Goal: Task Accomplishment & Management: Complete application form

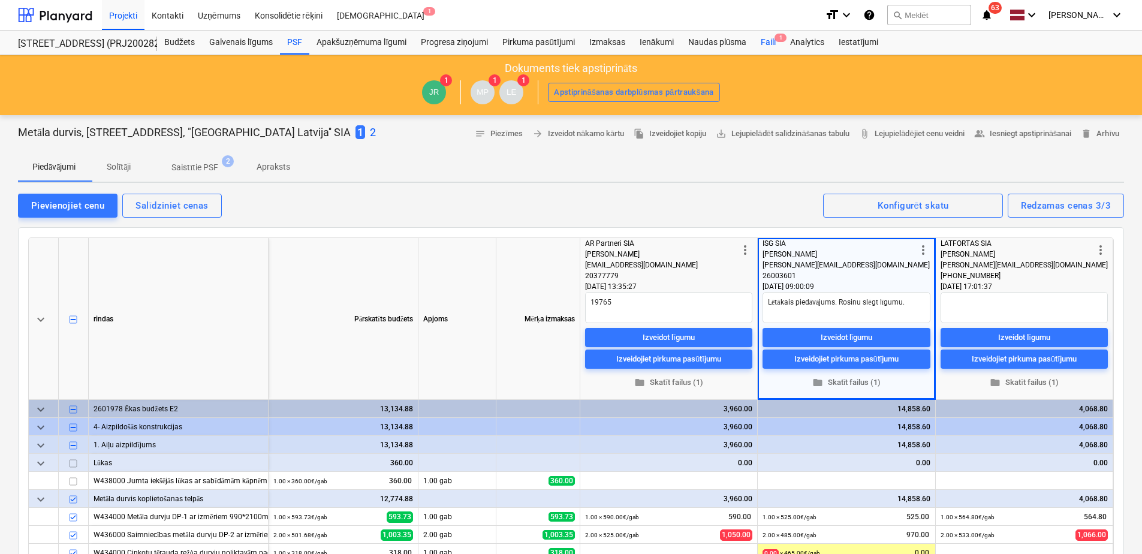
type textarea "x"
click at [768, 37] on div "Faili 1" at bounding box center [767, 43] width 29 height 24
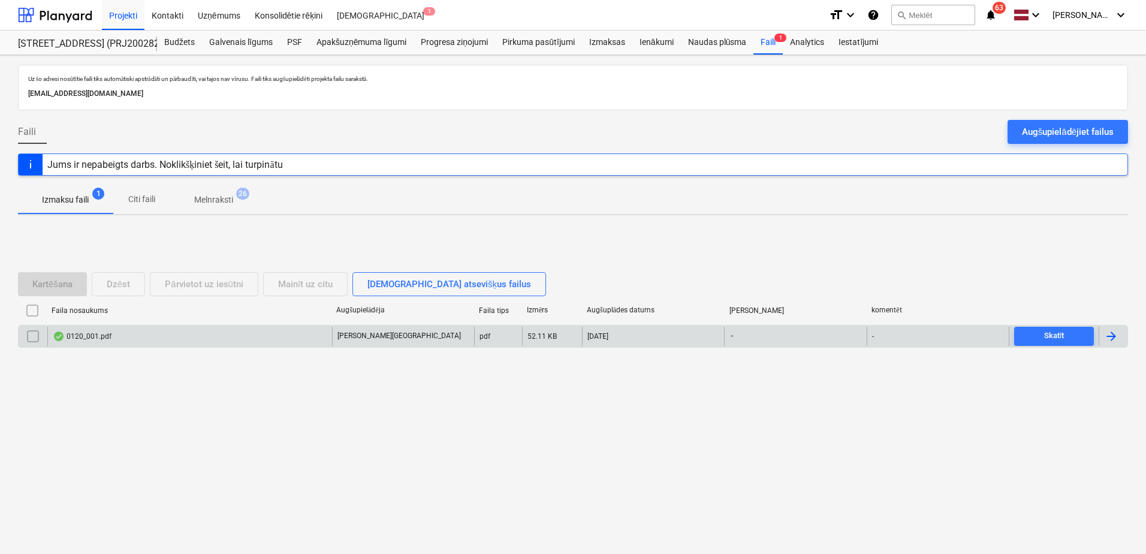
click at [135, 330] on div "0120_001.pdf" at bounding box center [189, 336] width 285 height 19
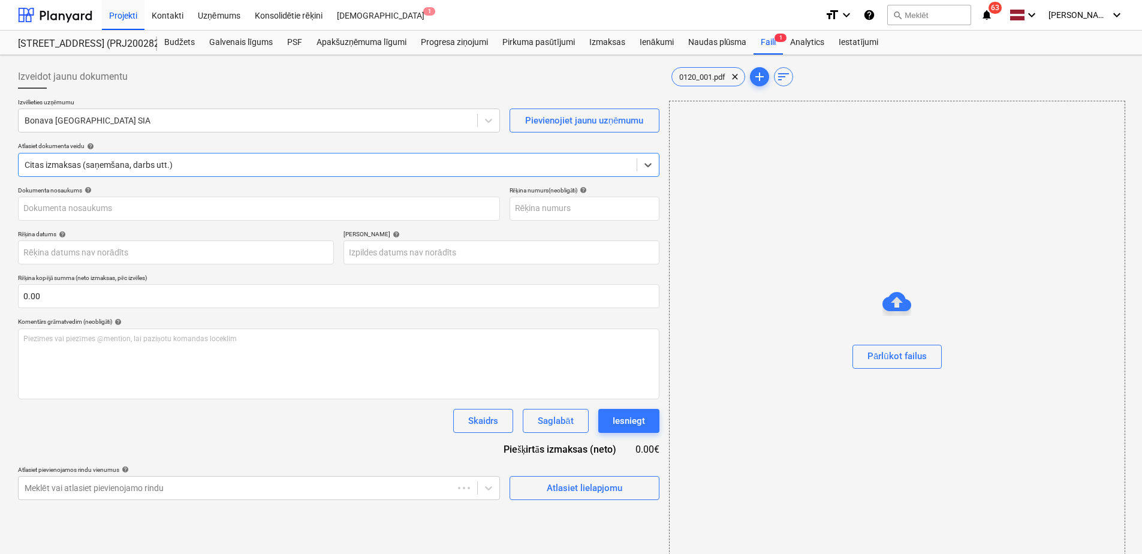
type input "0120_001.pdf"
click at [242, 123] on div at bounding box center [248, 120] width 447 height 12
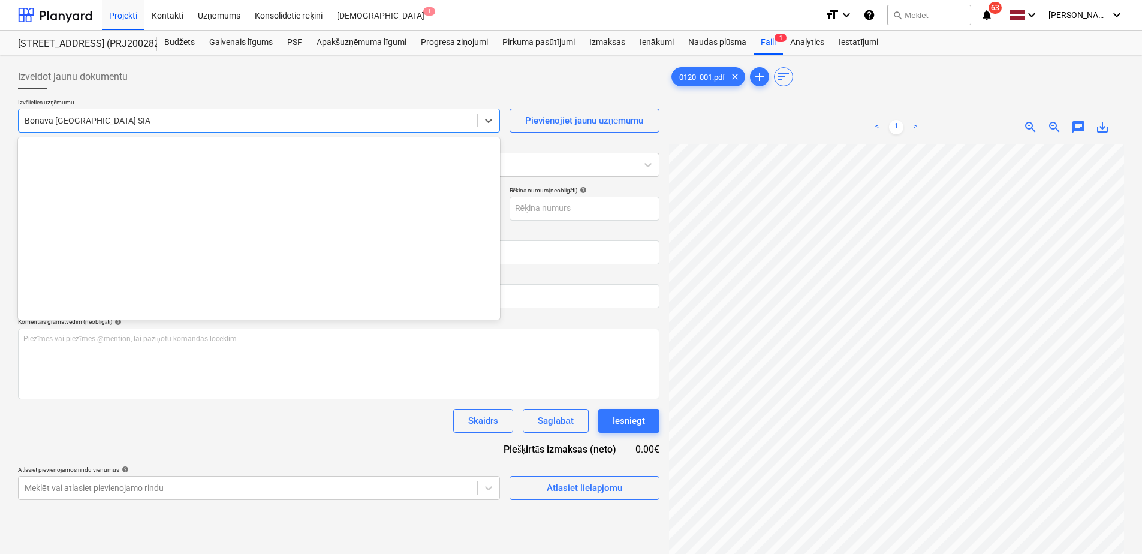
scroll to position [2245, 0]
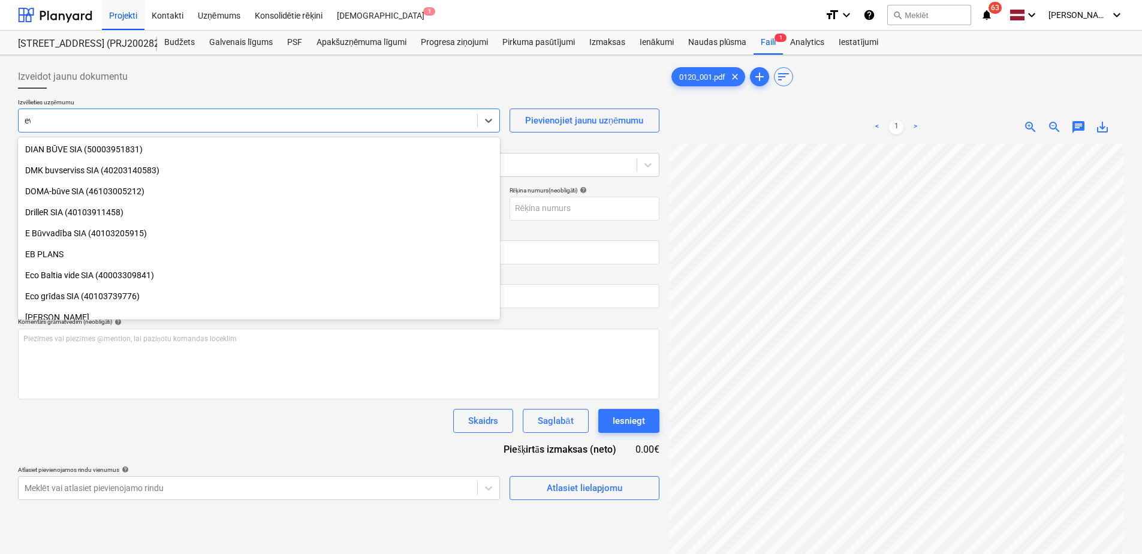
type input "eva"
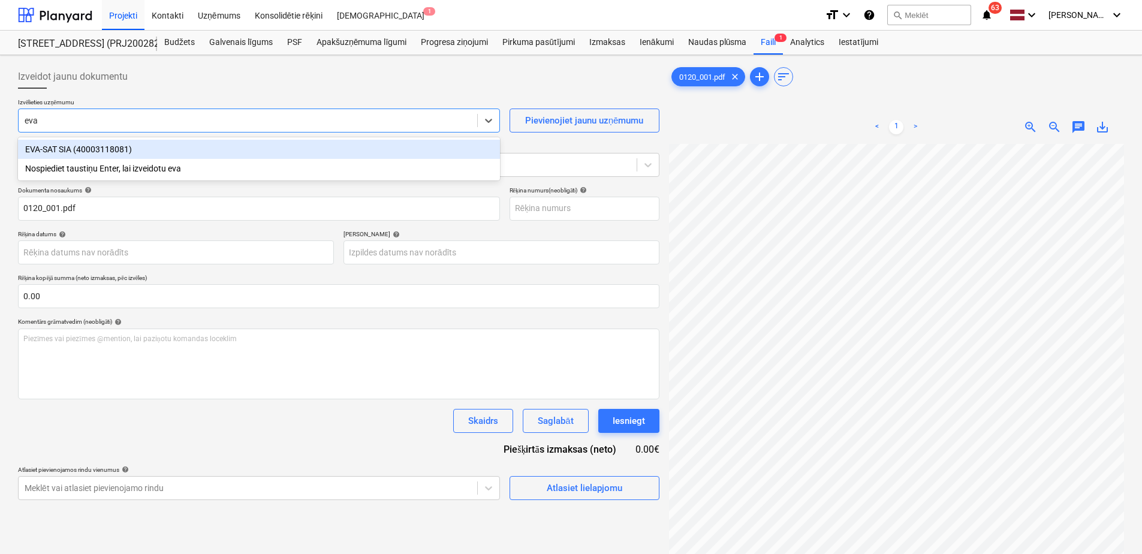
drag, startPoint x: 269, startPoint y: 147, endPoint x: 255, endPoint y: 149, distance: 14.0
click at [264, 148] on div "EVA-SAT SIA (40003118081)" at bounding box center [259, 149] width 482 height 19
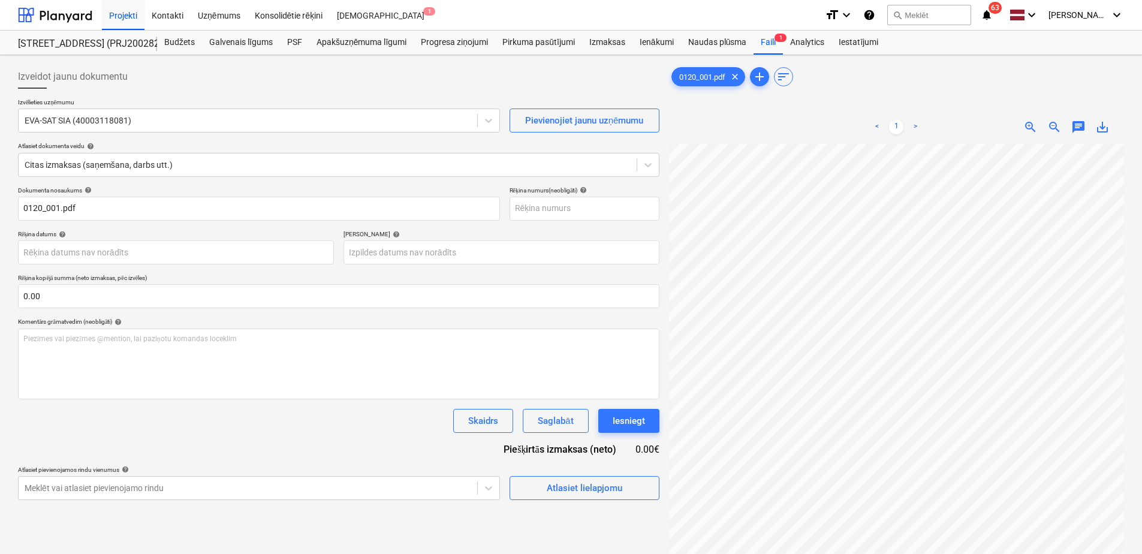
scroll to position [0, 176]
click at [541, 216] on input "text" at bounding box center [584, 209] width 150 height 24
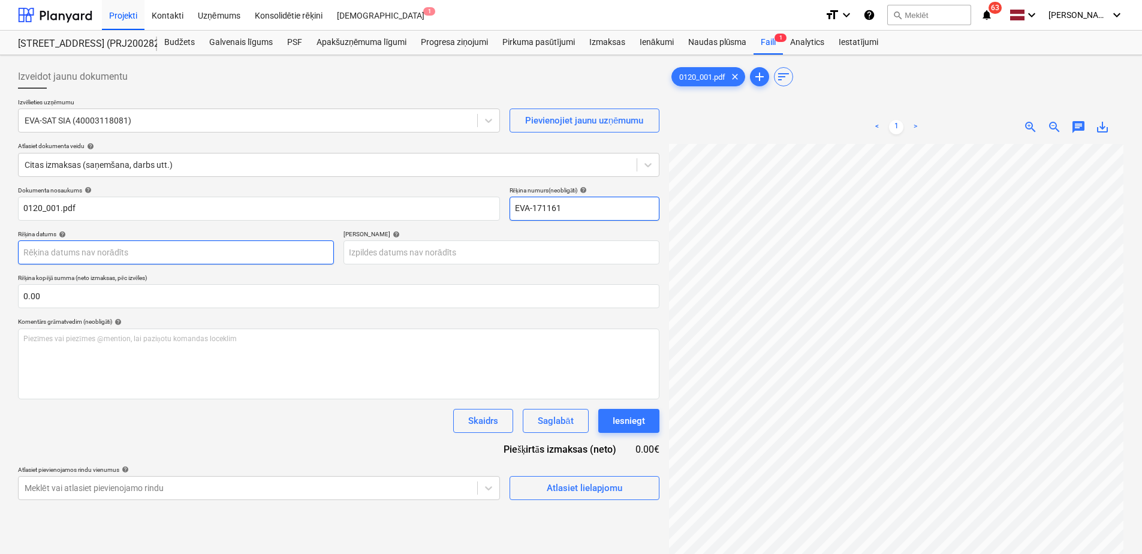
type input "EVA-171161"
click at [261, 259] on body "Projekti Kontakti Uzņēmums Konsolidētie rēķini Iesūtne 1 format_size keyboard_a…" at bounding box center [571, 277] width 1142 height 554
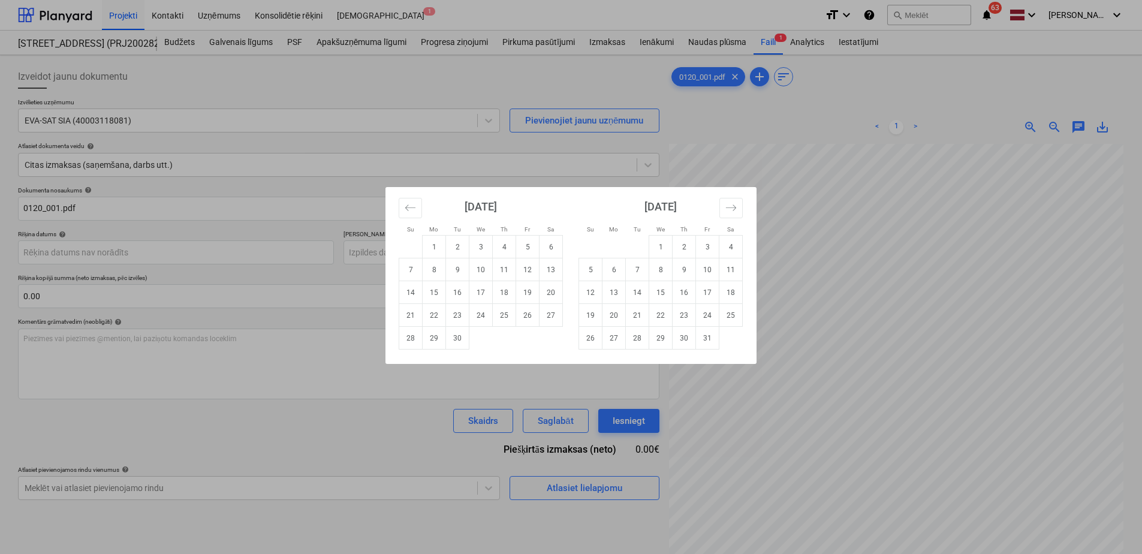
click at [894, 303] on div "Su Mo Tu We Th Fr Sa Su Mo Tu We Th Fr Sa [DATE] 1 2 3 4 5 6 7 8 9 10 11 12 13 …" at bounding box center [571, 277] width 1142 height 554
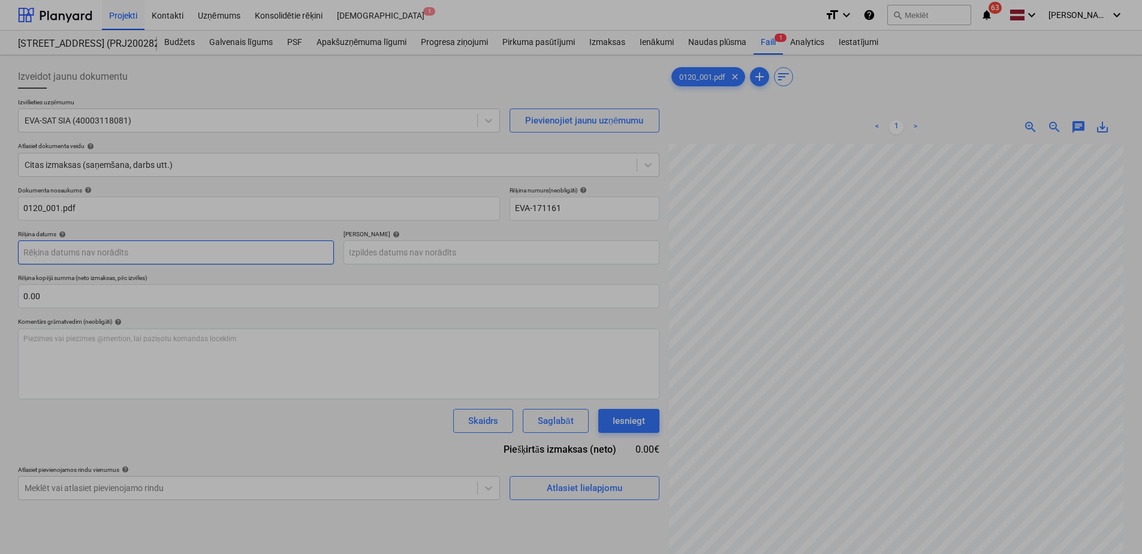
click at [95, 255] on body "Projekti Kontakti Uzņēmums Konsolidētie rēķini Iesūtne 1 format_size keyboard_a…" at bounding box center [571, 277] width 1142 height 554
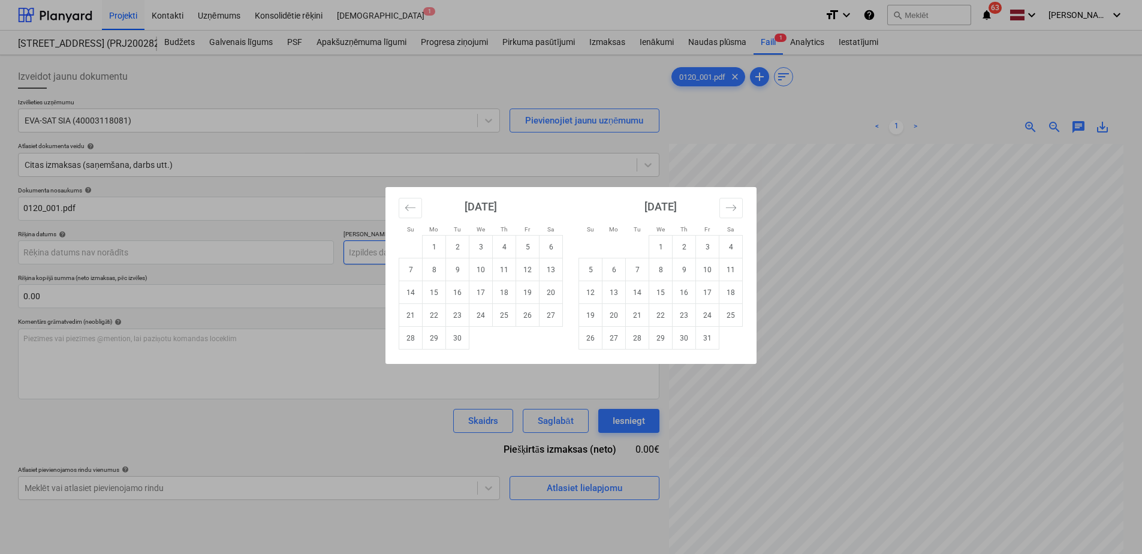
click at [505, 246] on td "4" at bounding box center [504, 247] width 23 height 23
type input "[DATE]"
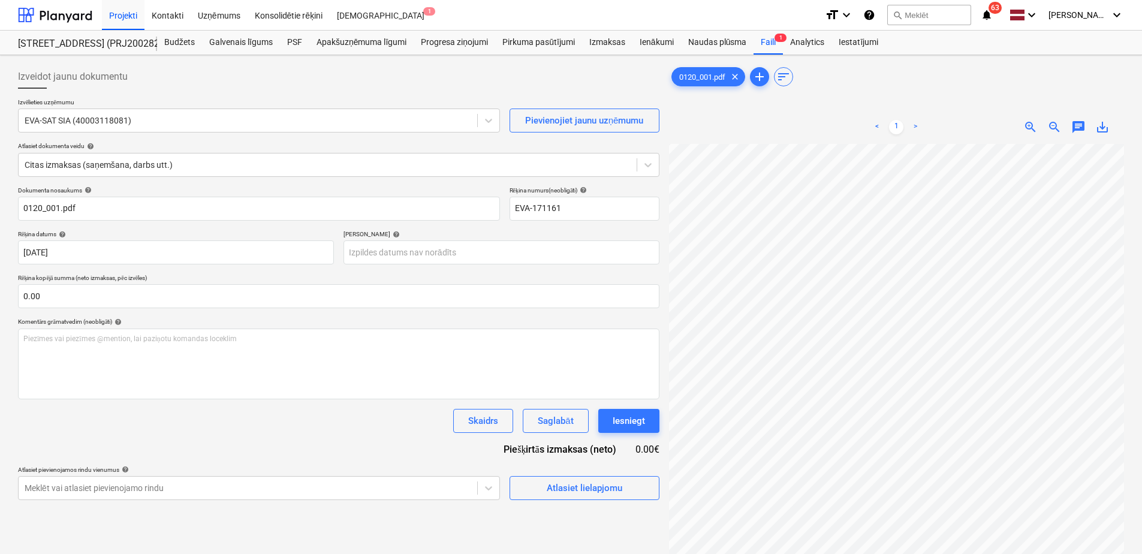
scroll to position [38, 173]
click at [398, 257] on body "Projekti Kontakti Uzņēmums Konsolidētie rēķini Iesūtne 1 format_size keyboard_a…" at bounding box center [571, 277] width 1142 height 554
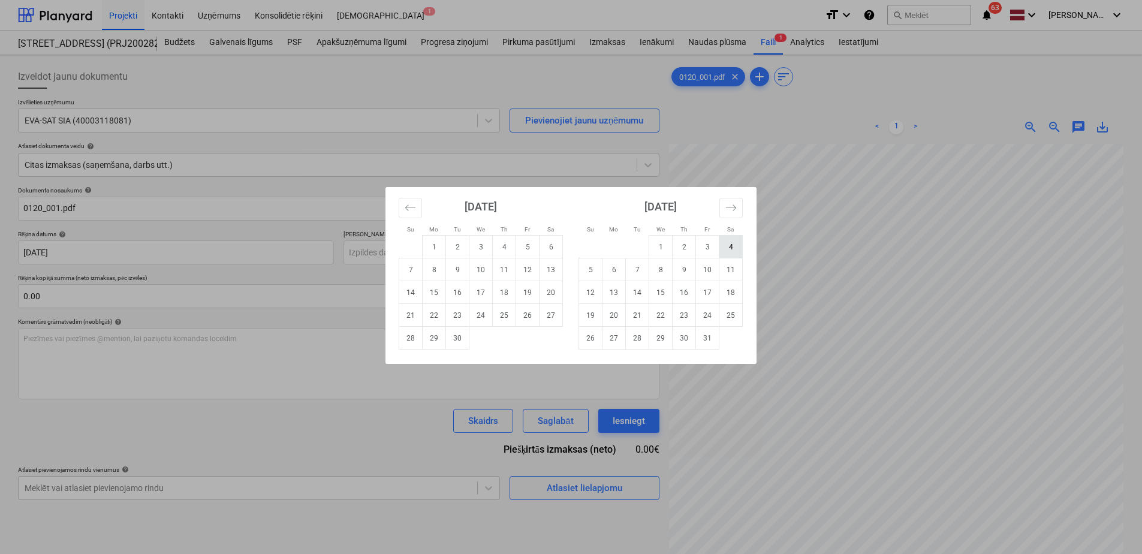
click at [723, 245] on td "4" at bounding box center [730, 247] width 23 height 23
type input "[DATE]"
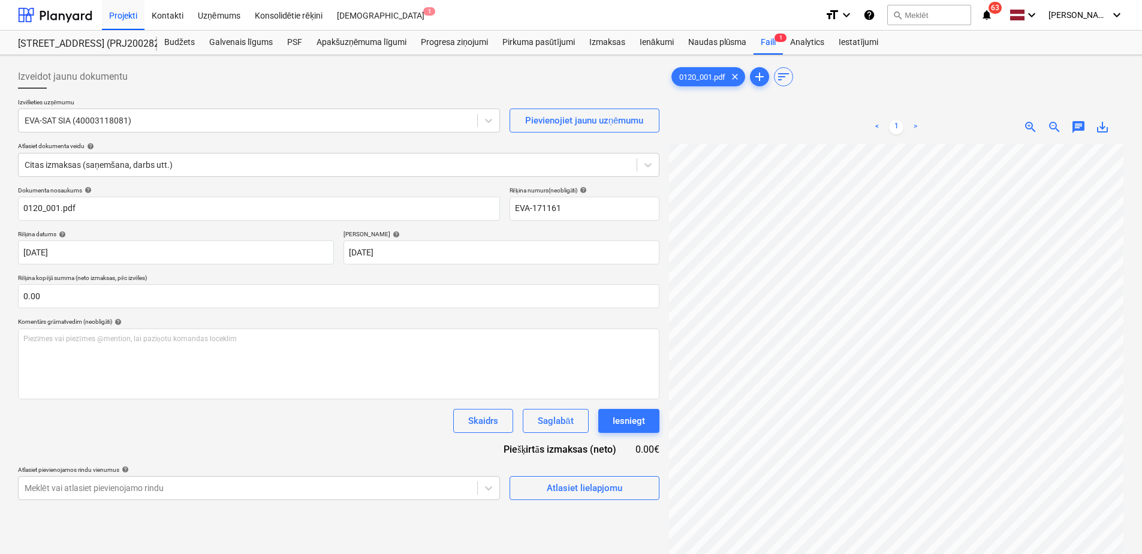
scroll to position [215, 173]
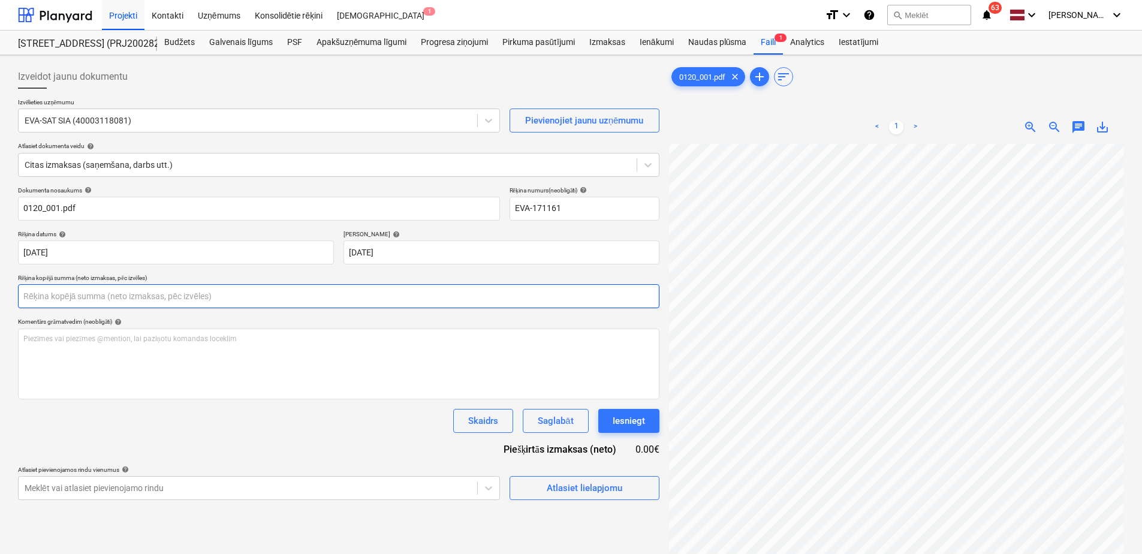
click at [126, 301] on input "text" at bounding box center [338, 296] width 641 height 24
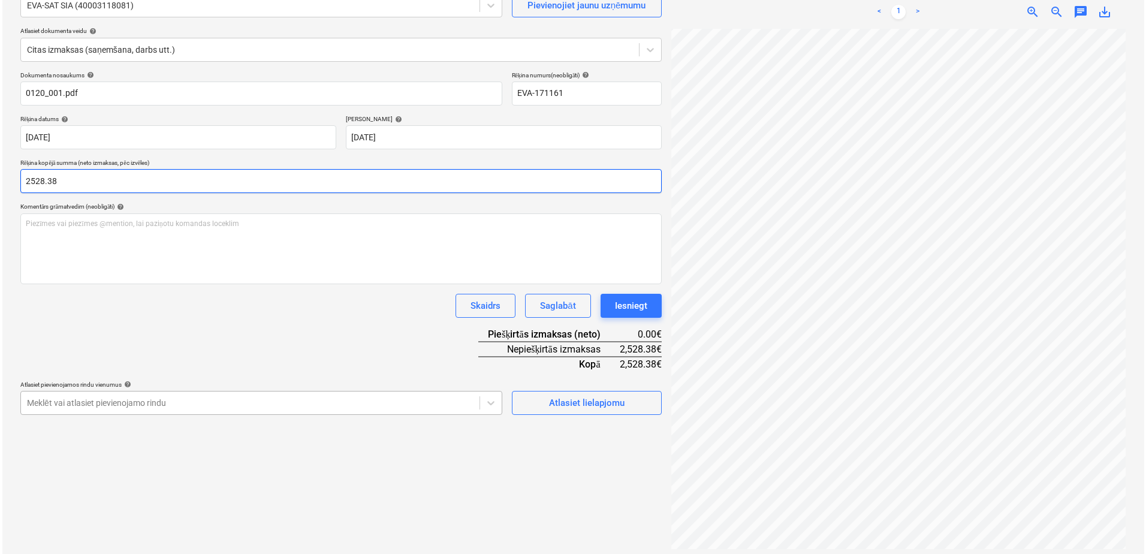
scroll to position [120, 0]
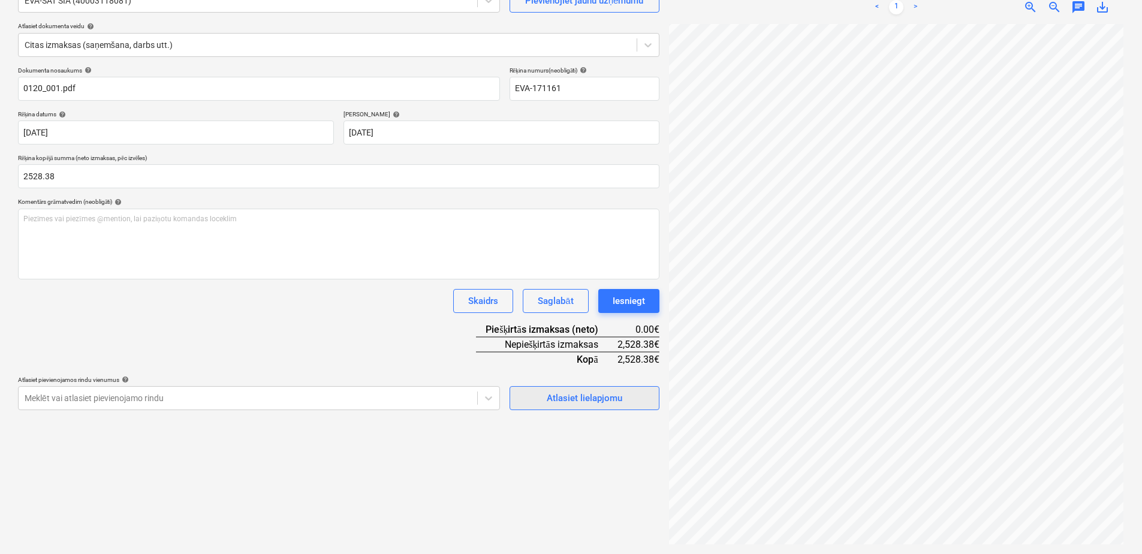
type input "2,528.38"
click at [579, 399] on div "Atlasiet lielapjomu" at bounding box center [585, 398] width 76 height 16
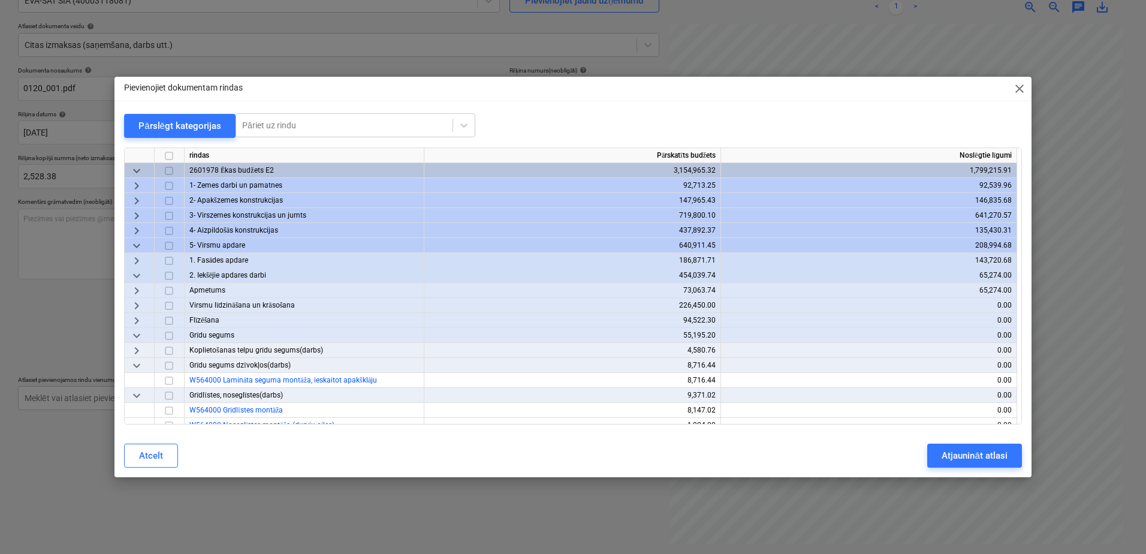
click at [135, 245] on span "keyboard_arrow_down" at bounding box center [136, 246] width 14 height 14
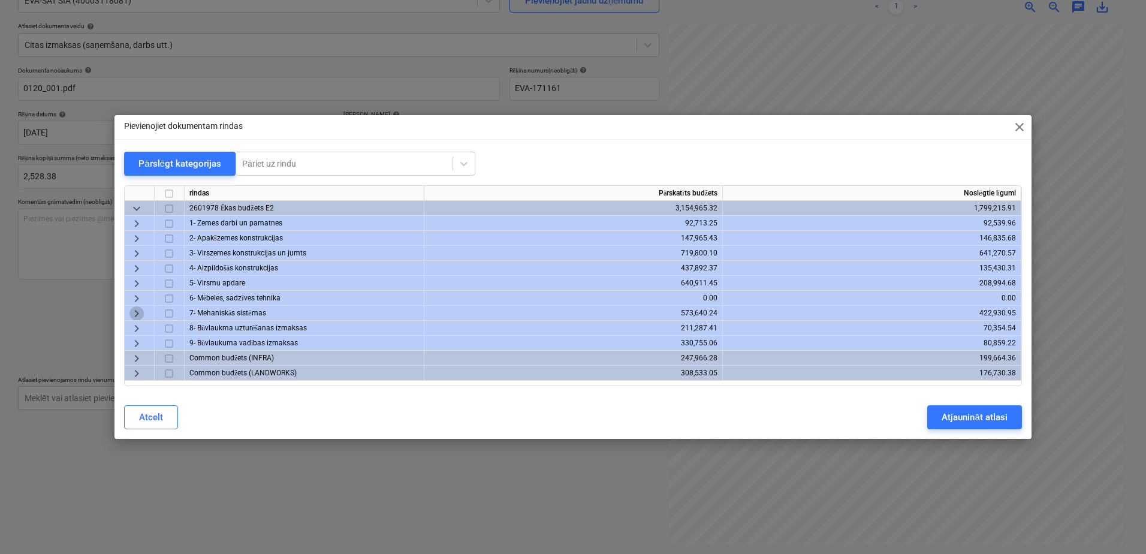
click at [138, 312] on span "keyboard_arrow_right" at bounding box center [136, 313] width 14 height 14
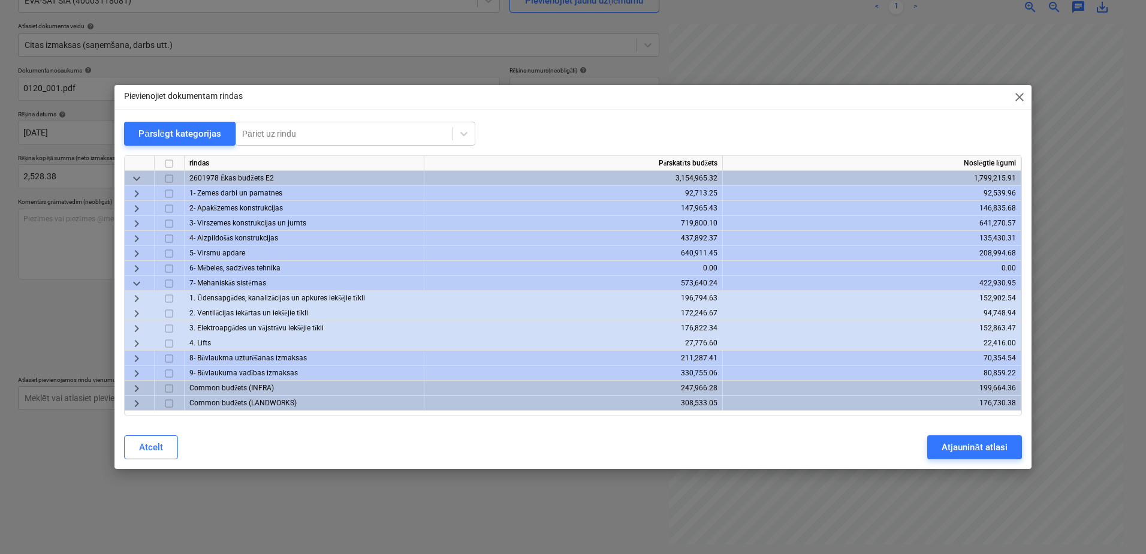
click at [138, 315] on span "keyboard_arrow_right" at bounding box center [136, 313] width 14 height 14
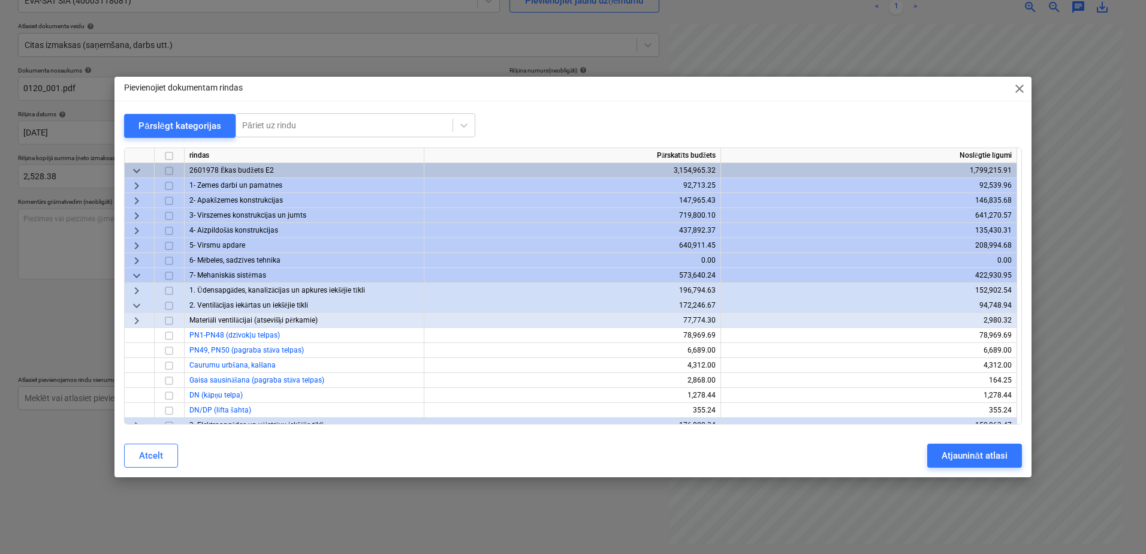
scroll to position [60, 0]
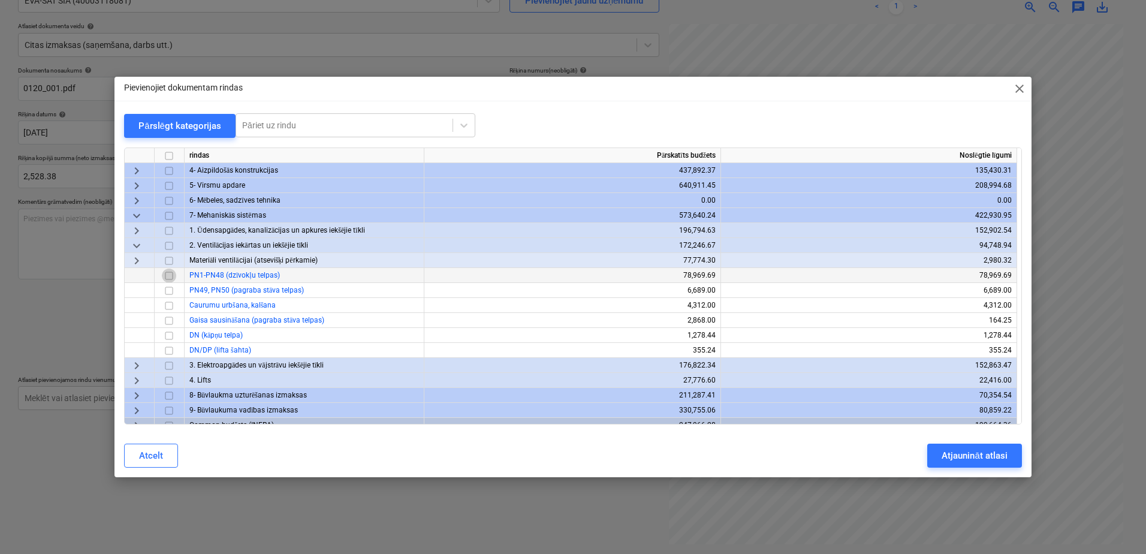
click at [167, 279] on input "checkbox" at bounding box center [169, 276] width 14 height 14
click at [169, 294] on input "checkbox" at bounding box center [169, 290] width 14 height 14
click at [968, 456] on div "Atjaunināt atlasi" at bounding box center [974, 456] width 65 height 16
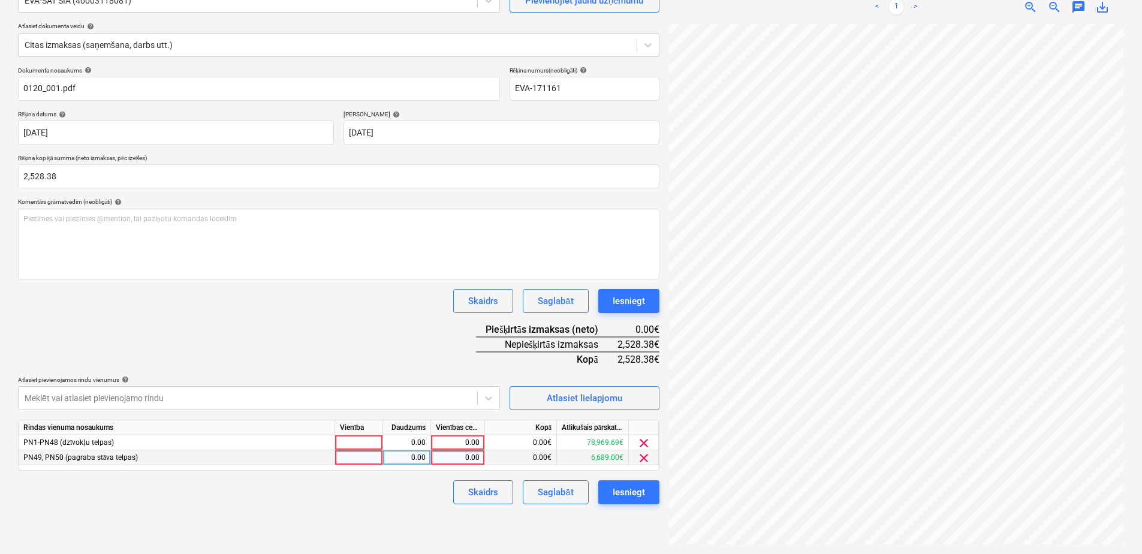
click at [641, 459] on span "clear" at bounding box center [644, 458] width 14 height 14
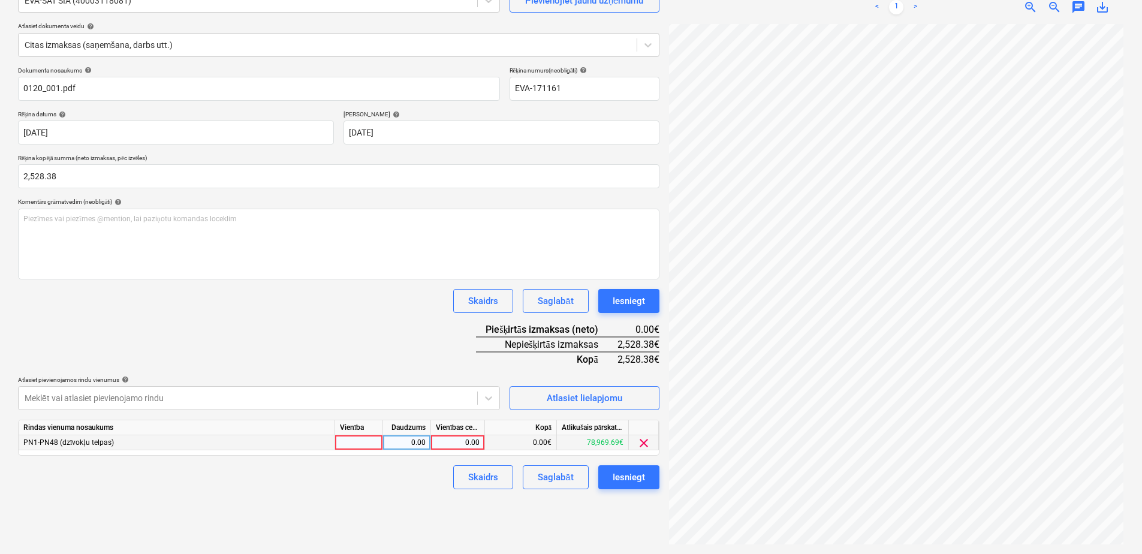
click at [454, 448] on div "0.00" at bounding box center [458, 442] width 44 height 15
type input "2528.38"
click at [508, 528] on div "Izveidot jaunu dokumentu Izvēlieties uzņēmumu EVA-SAT SIA (40003118081) Pievien…" at bounding box center [338, 244] width 651 height 609
click at [625, 478] on div "Iesniegt" at bounding box center [629, 477] width 32 height 16
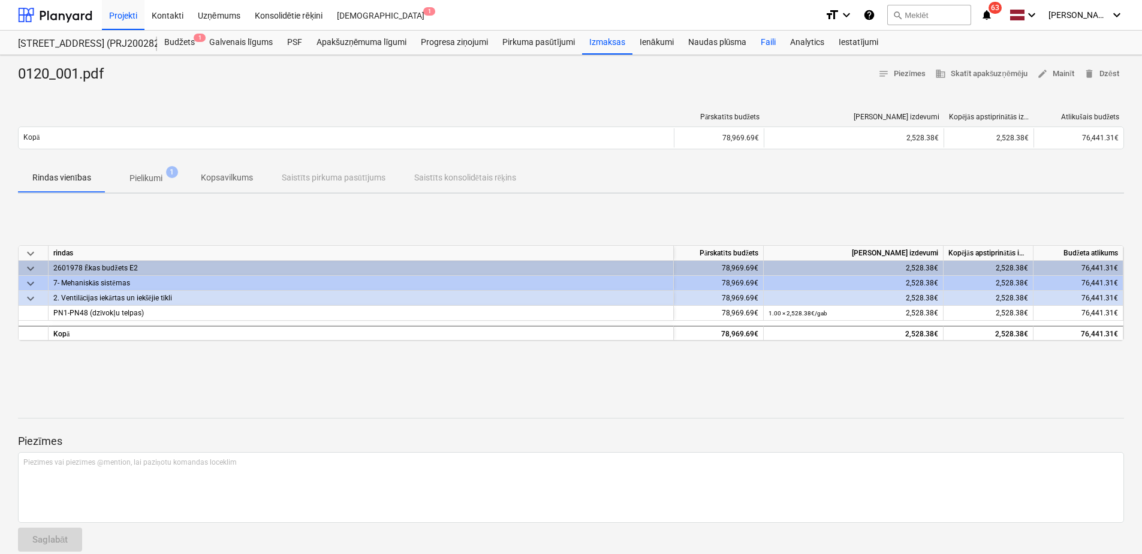
click at [763, 51] on div "Faili" at bounding box center [767, 43] width 29 height 24
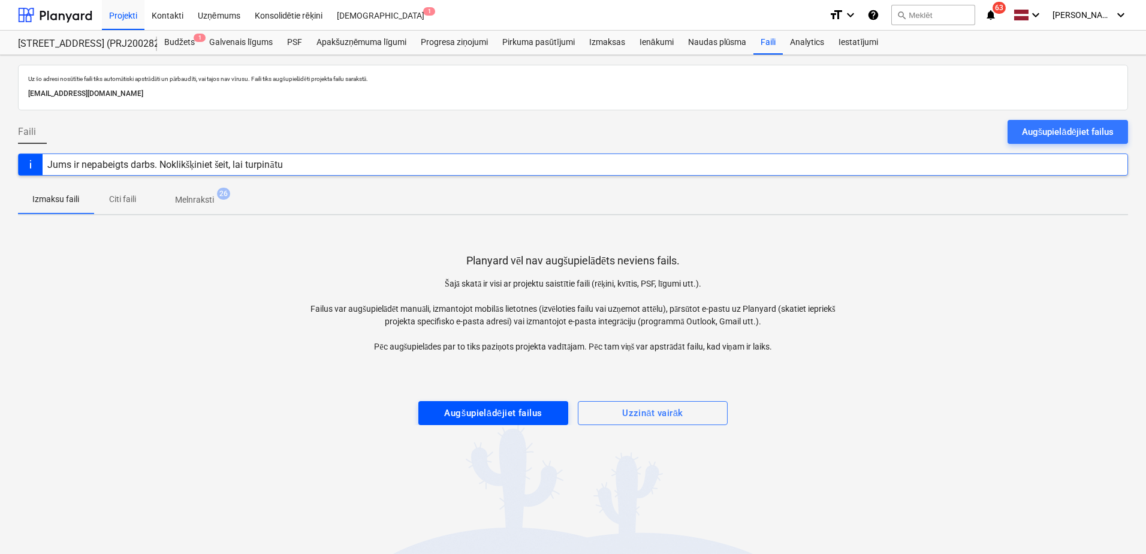
click at [494, 410] on div "Augšupielādējiet failus" at bounding box center [493, 413] width 98 height 16
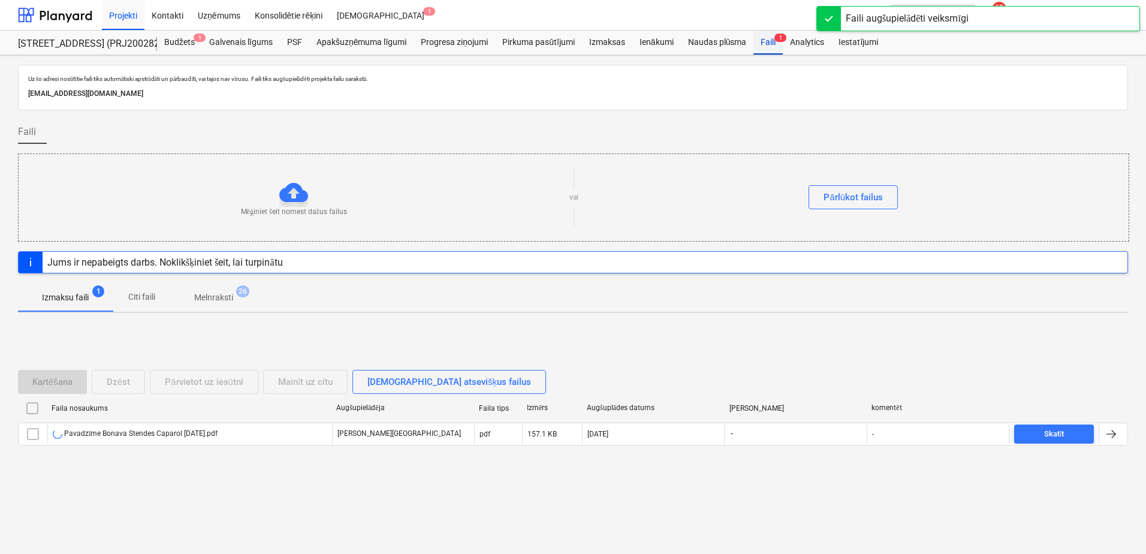
click at [765, 41] on div "Faili 1" at bounding box center [767, 43] width 29 height 24
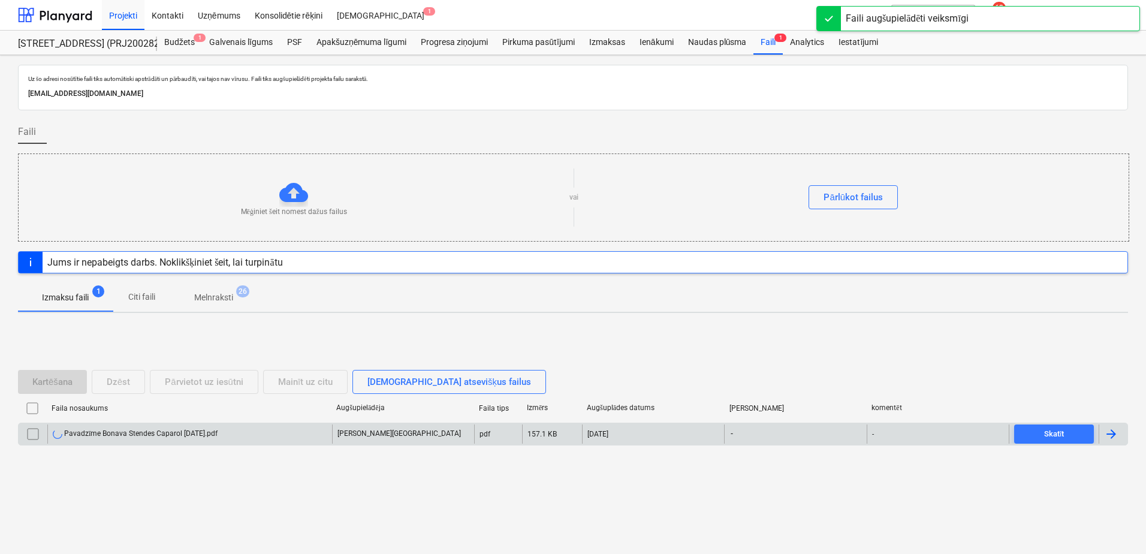
click at [238, 430] on div "Pavadzīme Bonava Stendes Caparol [DATE].pdf" at bounding box center [189, 433] width 285 height 19
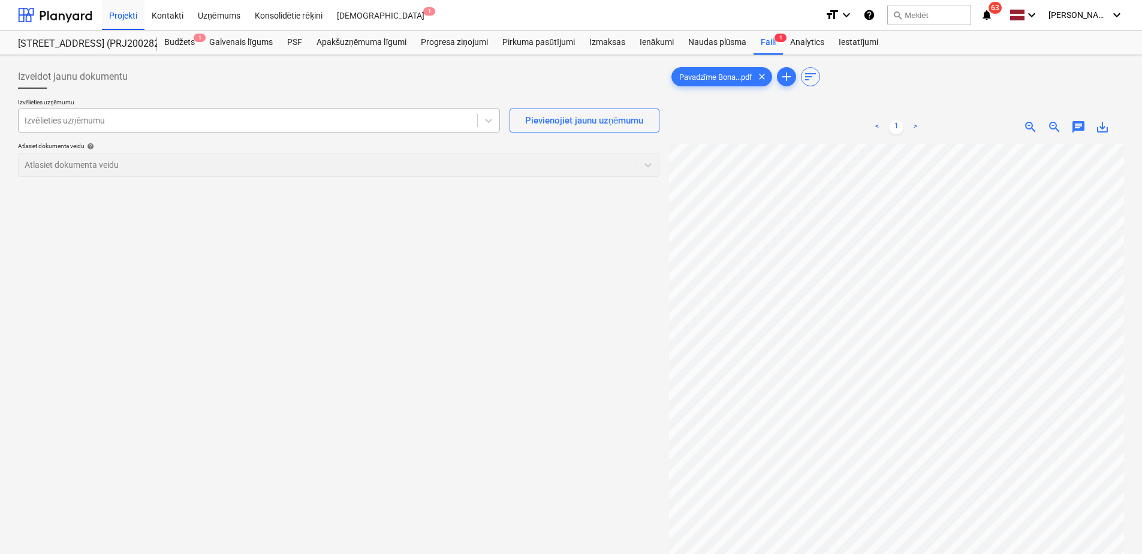
click at [339, 113] on div "Izvēlieties uzņēmumu" at bounding box center [248, 120] width 459 height 17
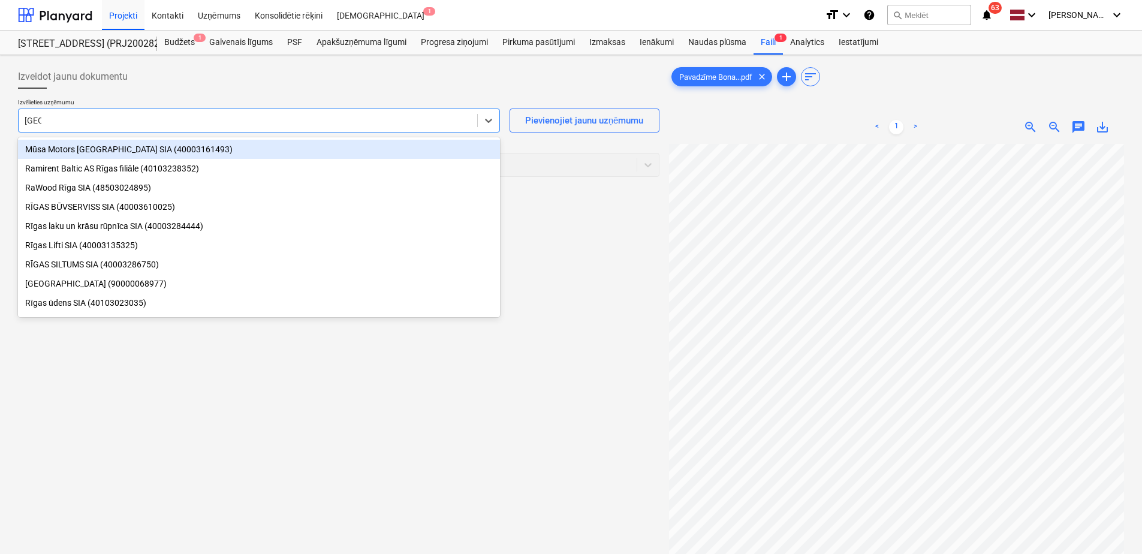
type input "[GEOGRAPHIC_DATA]"
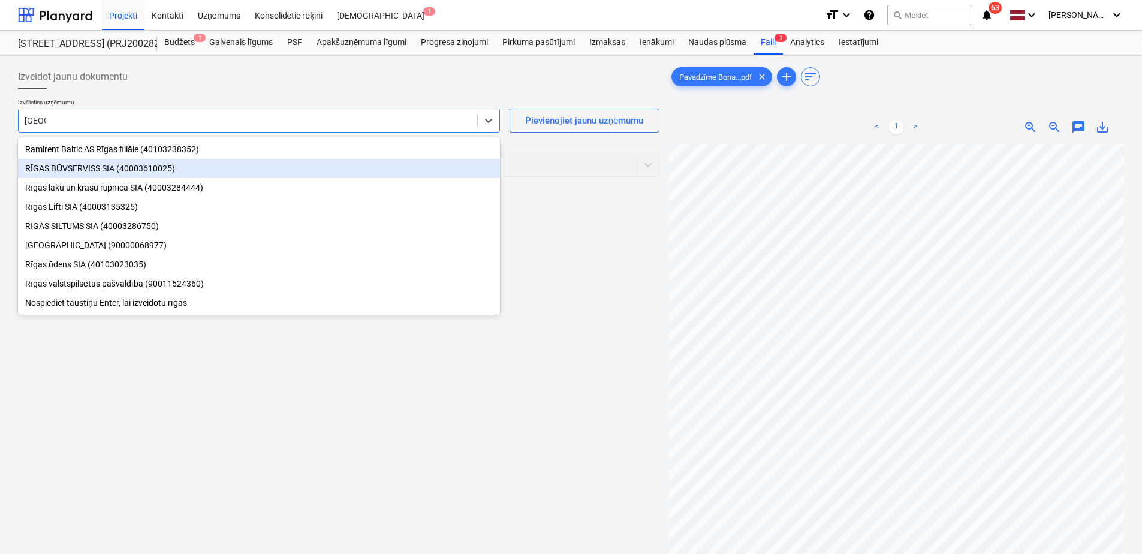
click at [113, 170] on div "RĪGAS BŪVSERVISS SIA (40003610025)" at bounding box center [259, 168] width 482 height 19
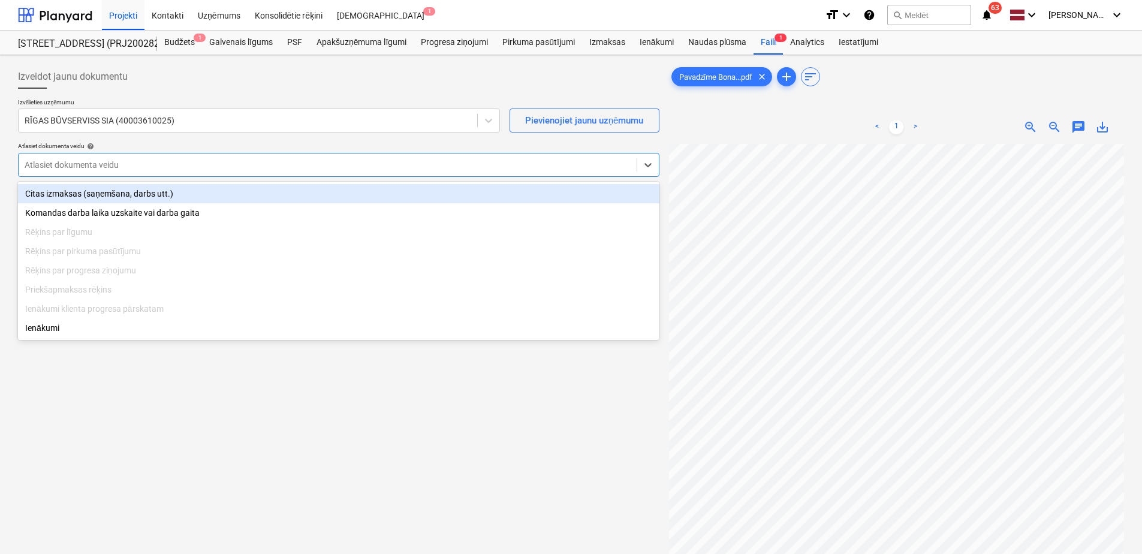
click at [218, 167] on div at bounding box center [328, 165] width 606 height 12
click at [122, 198] on div "Citas izmaksas (saņemšana, darbs utt.)" at bounding box center [338, 193] width 641 height 19
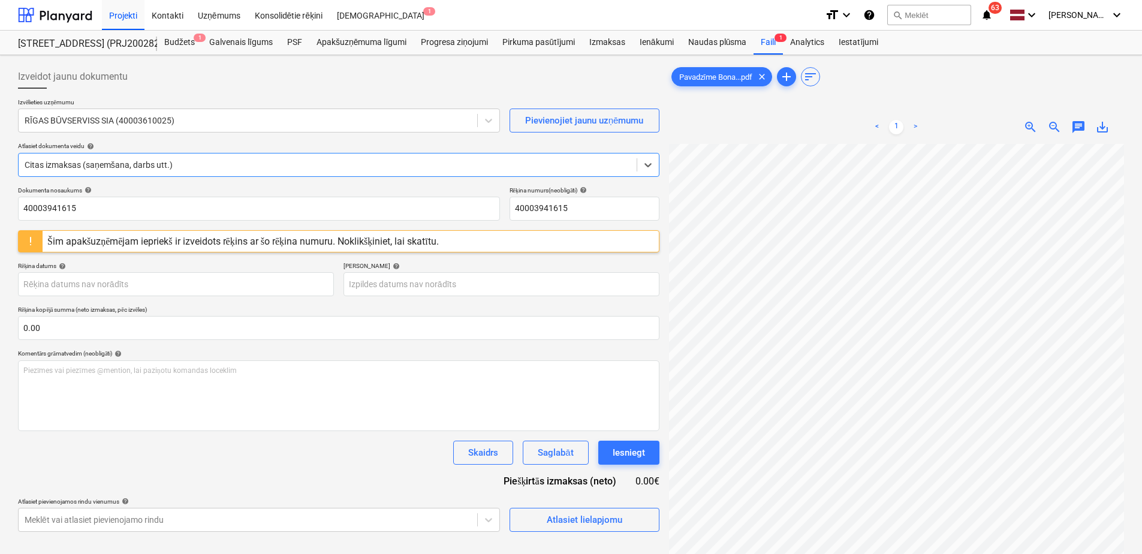
click at [1103, 127] on span "save_alt" at bounding box center [1102, 127] width 14 height 14
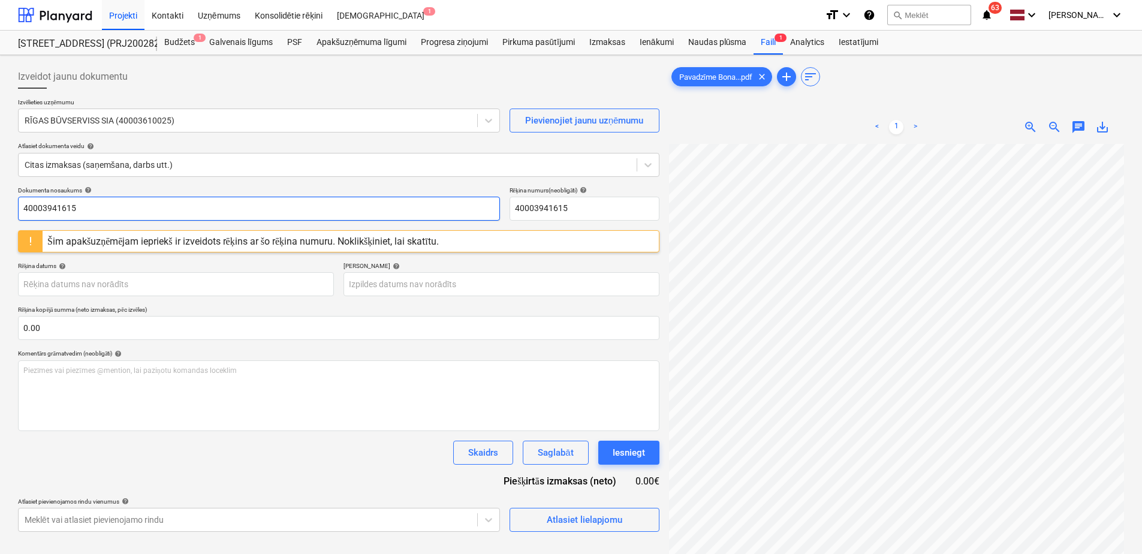
drag, startPoint x: 98, startPoint y: 205, endPoint x: 88, endPoint y: 216, distance: 14.9
click at [97, 205] on input "40003941615" at bounding box center [259, 209] width 482 height 24
drag, startPoint x: 79, startPoint y: 216, endPoint x: 0, endPoint y: 213, distance: 79.2
click at [4, 207] on div "Izveidot jaunu dokumentu Izvēlieties uzņēmumu RĪGAS BŪVSERVISS SIA (40003610025…" at bounding box center [571, 364] width 1142 height 619
paste input "Pavadzīme Bonava Stendes Caparol 05.09.202"
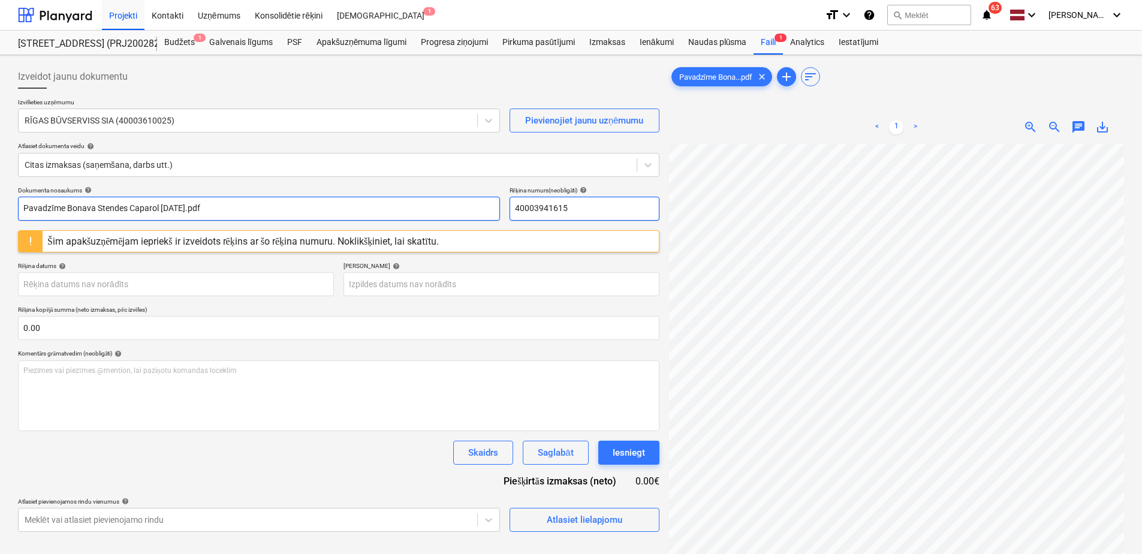
type input "Pavadzīme Bonava Stendes Caparol [DATE].pdf"
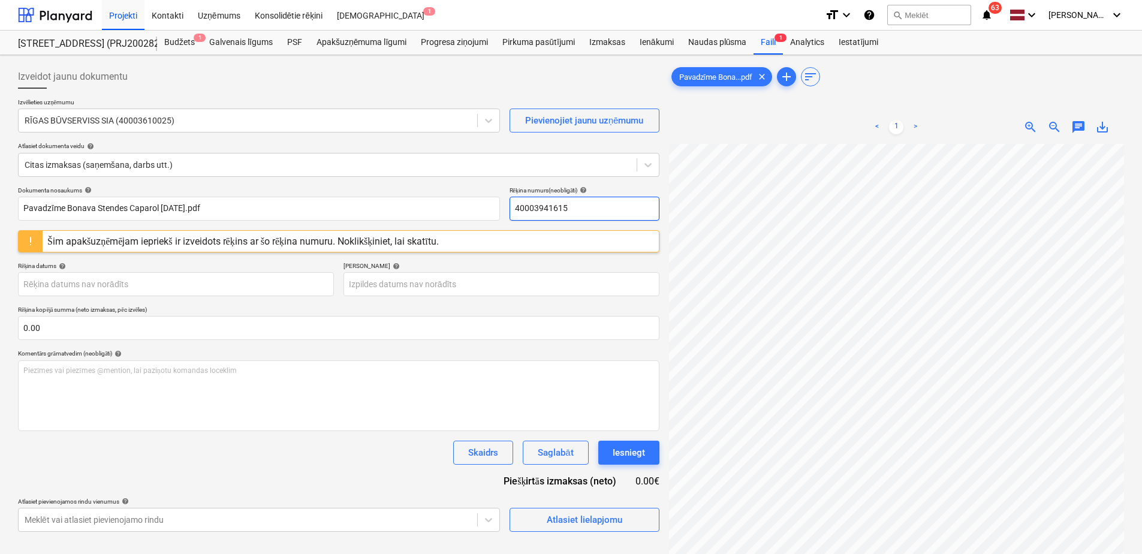
drag, startPoint x: 541, startPoint y: 203, endPoint x: 495, endPoint y: 235, distance: 55.5
click at [469, 191] on div "Dokumenta nosaukums help Pavadzīme Bonava Stendes Caparol [DATE].pdf Rēķina num…" at bounding box center [338, 203] width 641 height 34
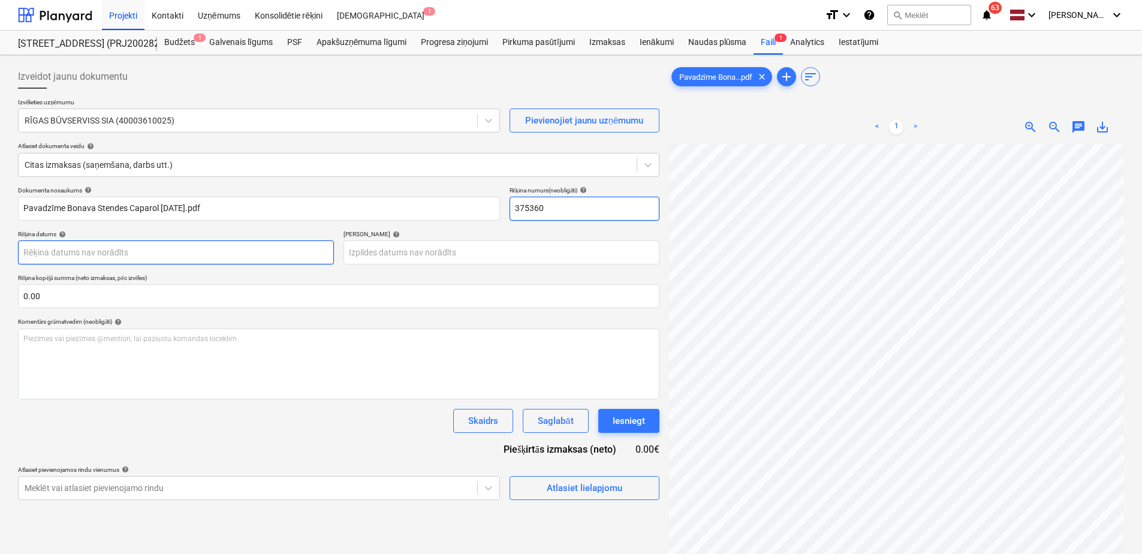
type input "375360"
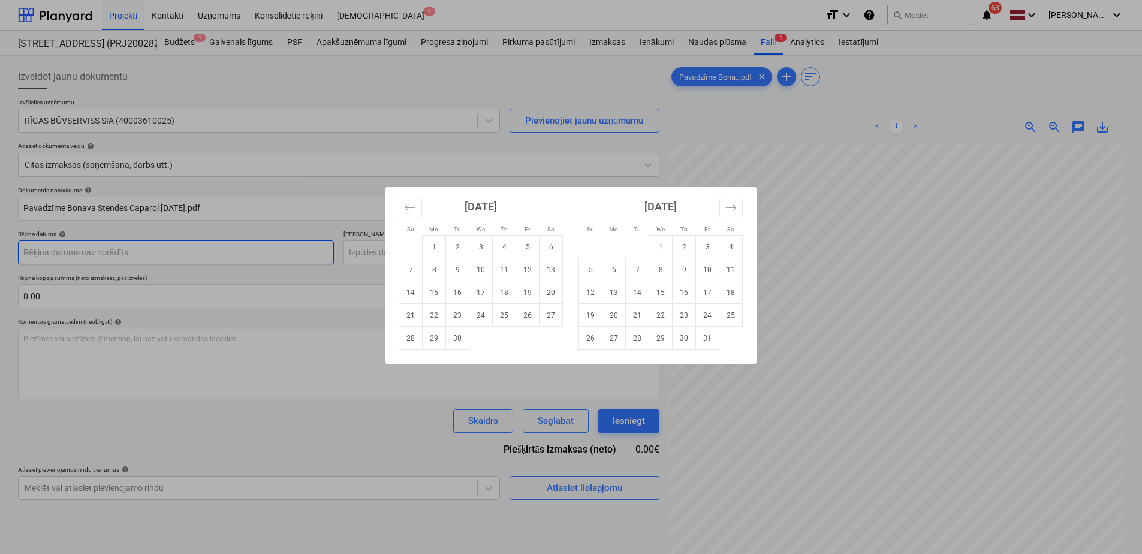
click at [146, 259] on body "Projekti Kontakti Uzņēmums Konsolidētie rēķini Iesūtne 1 format_size keyboard_a…" at bounding box center [571, 277] width 1142 height 554
click at [526, 245] on td "5" at bounding box center [527, 247] width 23 height 23
type input "[DATE]"
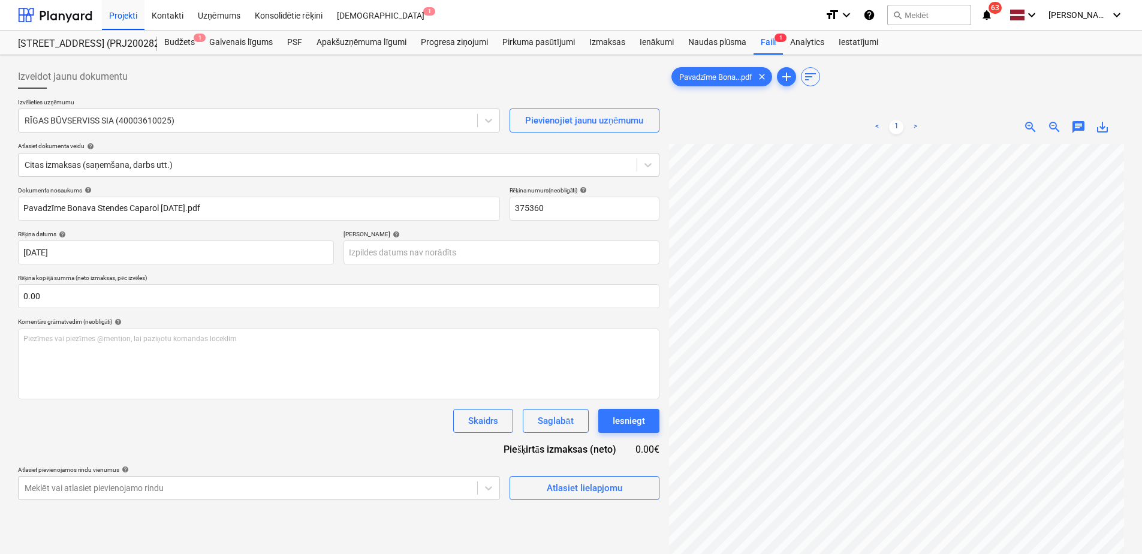
scroll to position [39, 76]
click at [460, 260] on body "Projekti Kontakti Uzņēmums Konsolidētie rēķini Iesūtne 1 format_size keyboard_a…" at bounding box center [571, 277] width 1142 height 554
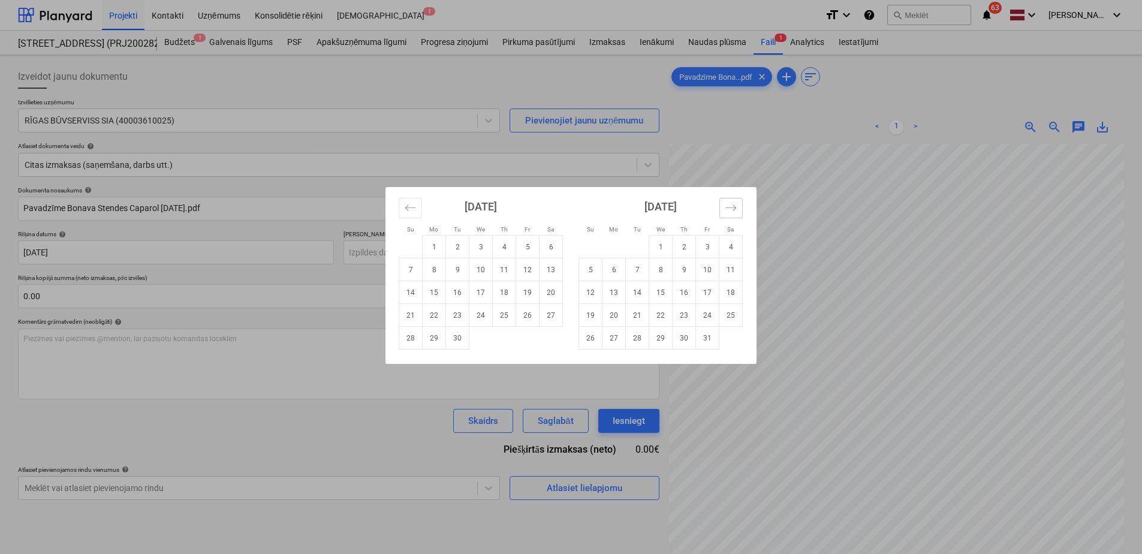
click at [729, 208] on icon "Move forward to switch to the next month." at bounding box center [731, 207] width 10 height 6
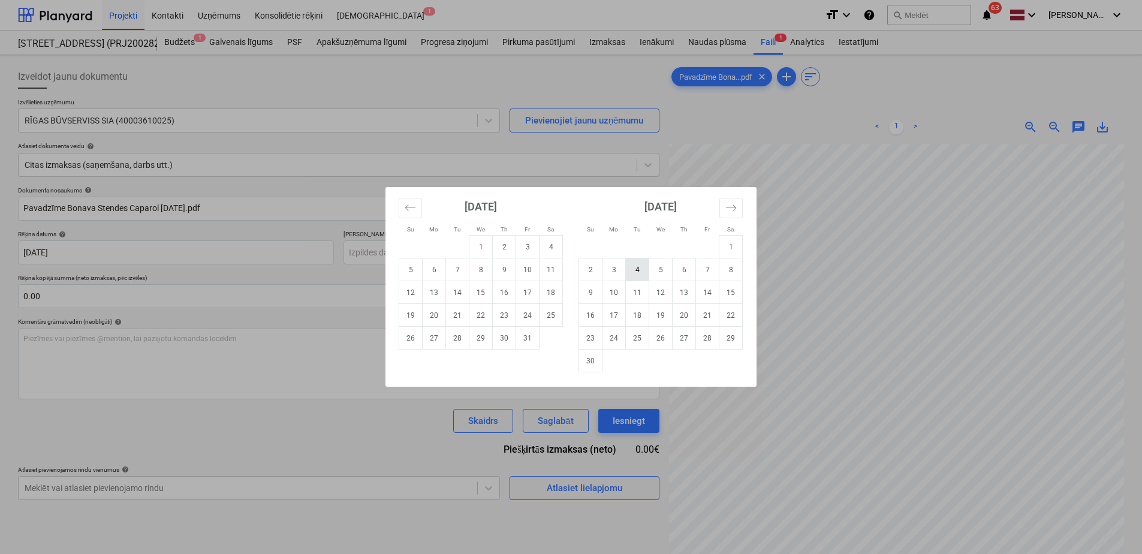
click at [637, 272] on td "4" at bounding box center [637, 269] width 23 height 23
type input "[DATE]"
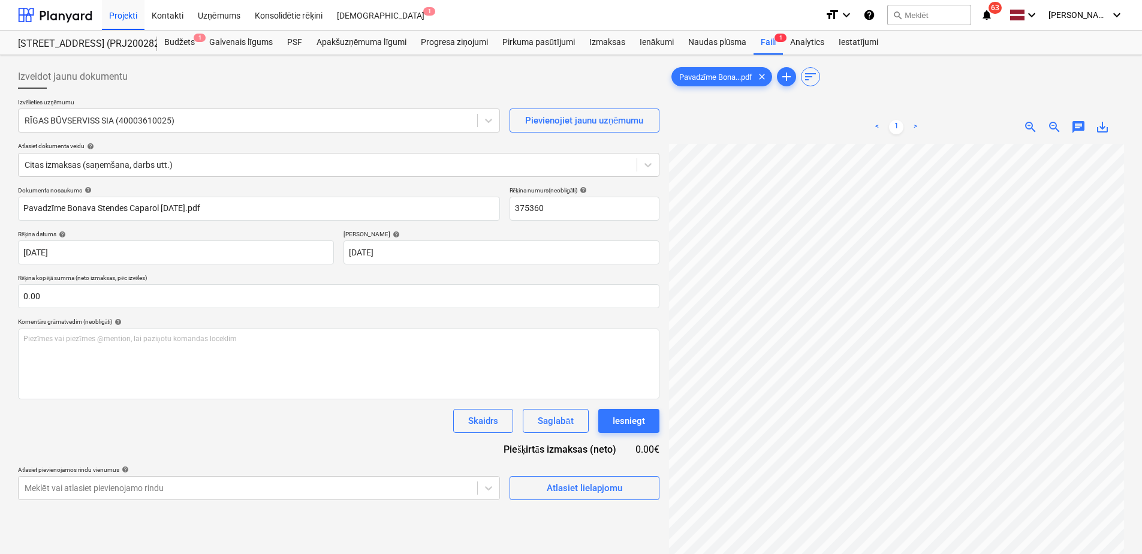
scroll to position [147, 176]
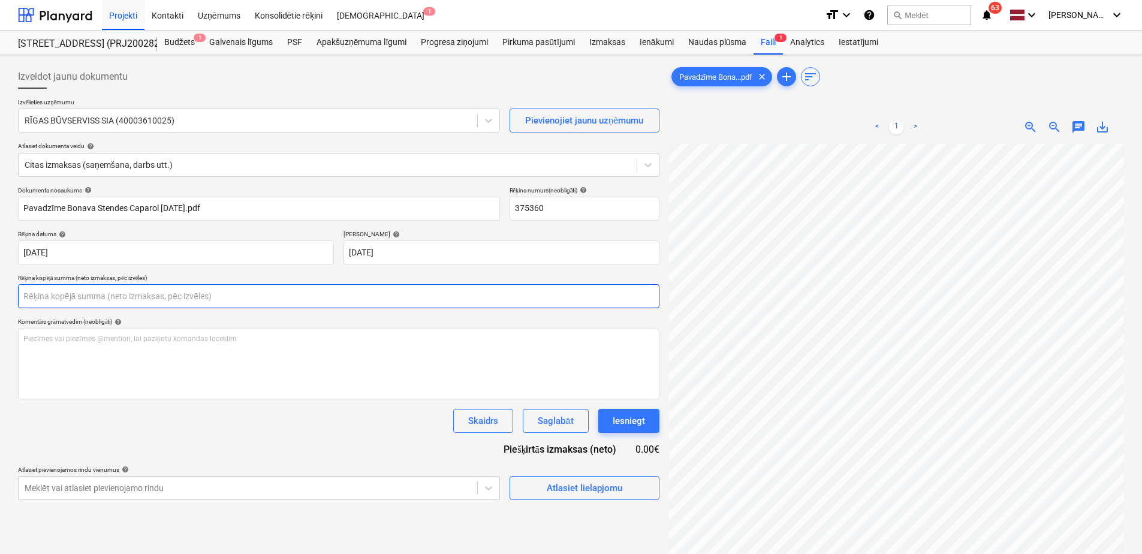
click at [164, 304] on input "text" at bounding box center [338, 296] width 641 height 24
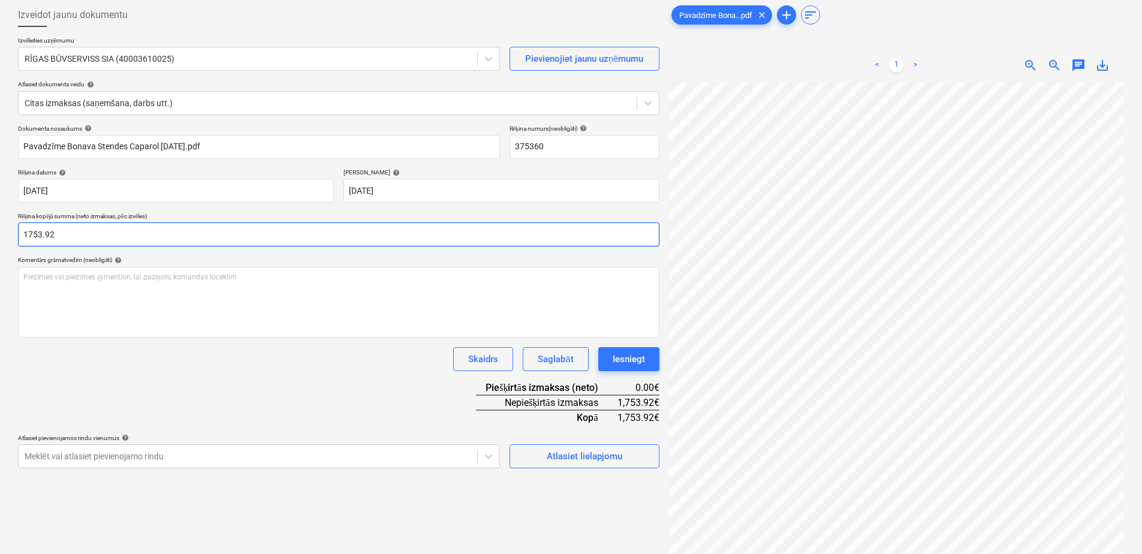
scroll to position [120, 0]
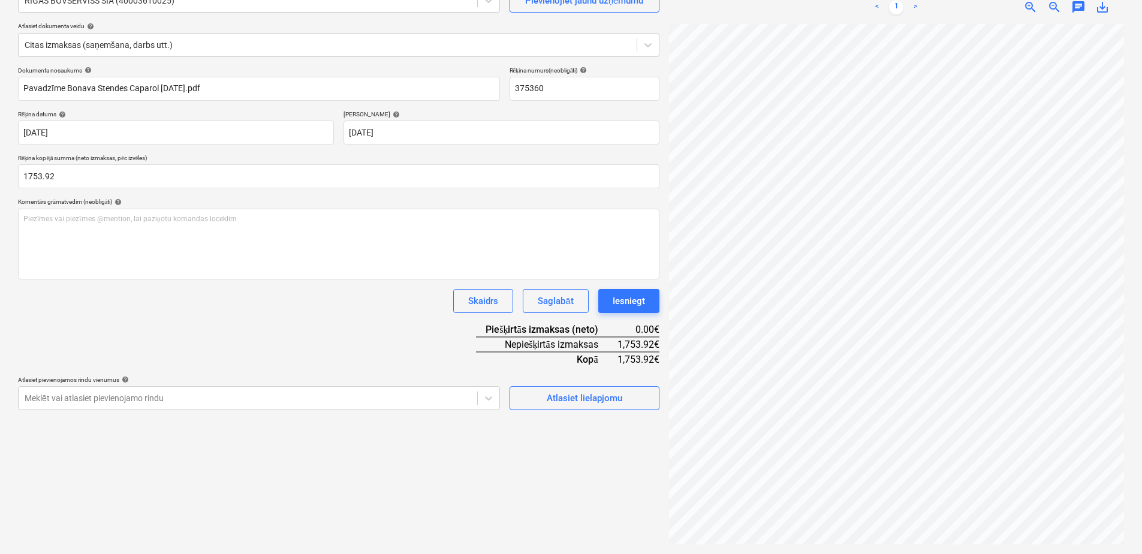
type input "1,753.92"
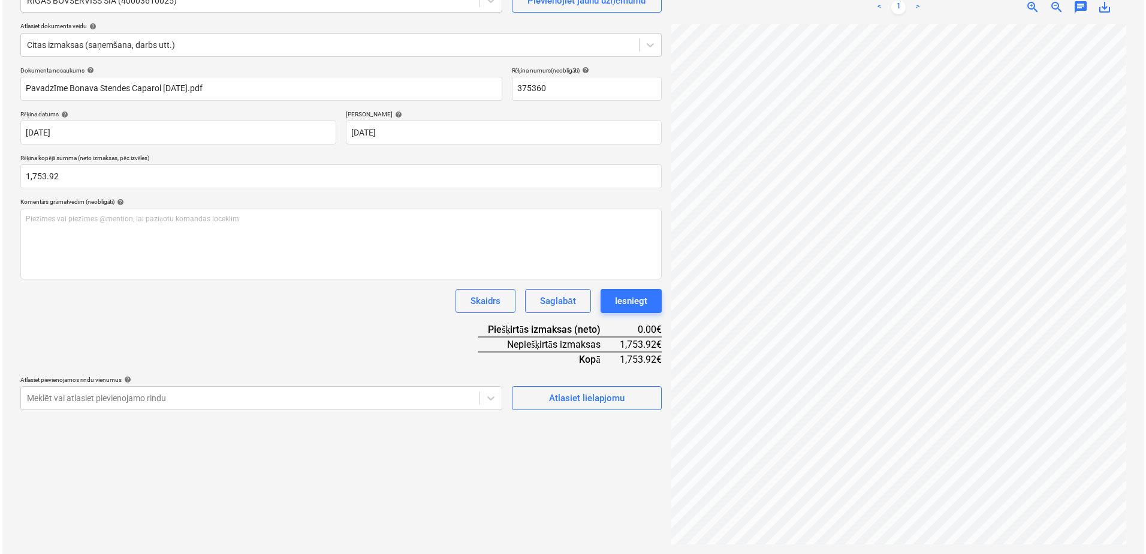
scroll to position [132, 57]
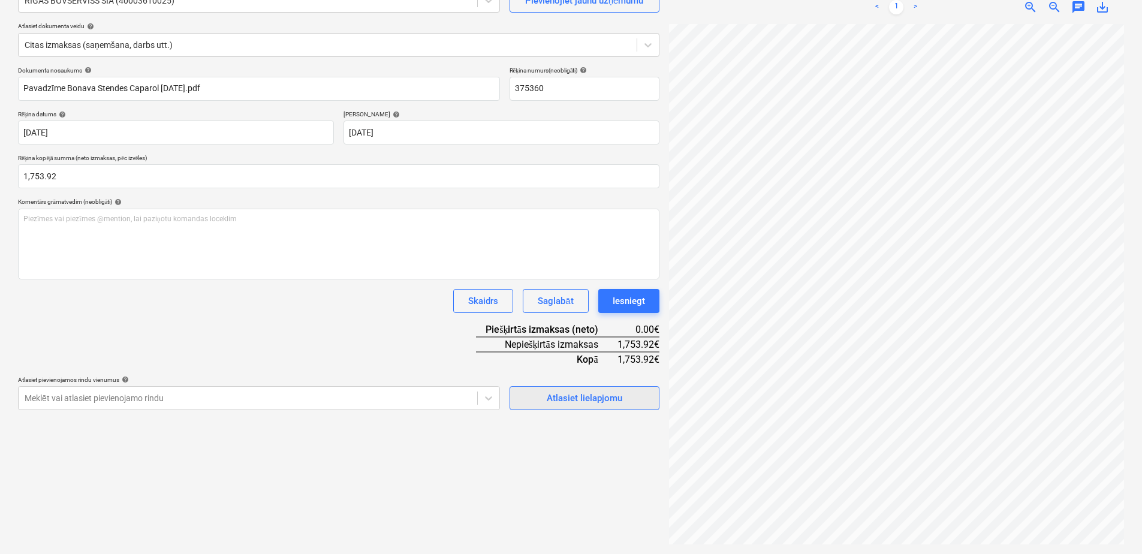
click at [595, 402] on div "Atlasiet lielapjomu" at bounding box center [585, 398] width 76 height 16
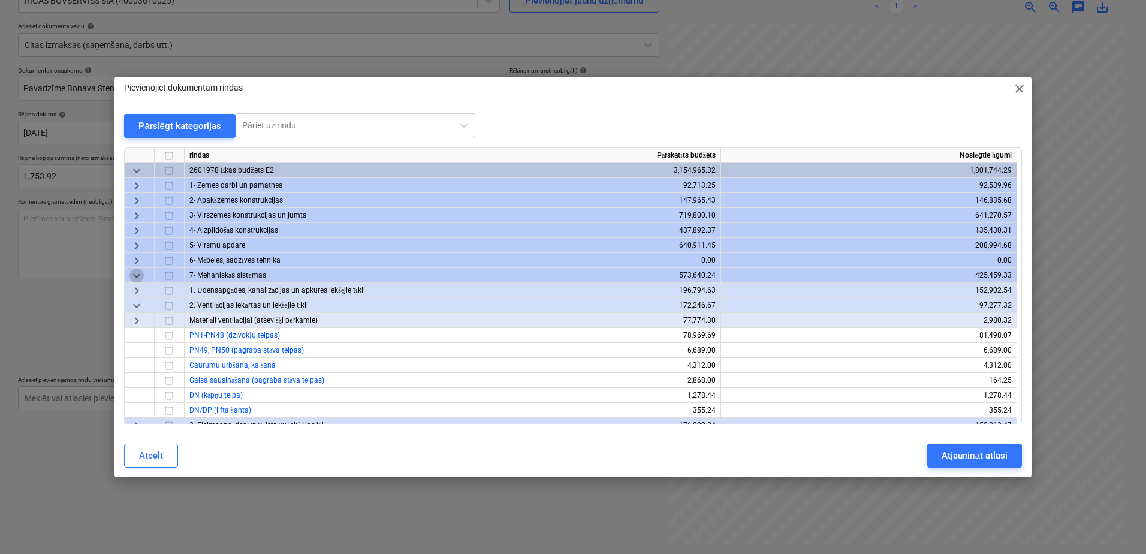
click at [135, 279] on span "keyboard_arrow_down" at bounding box center [136, 276] width 14 height 14
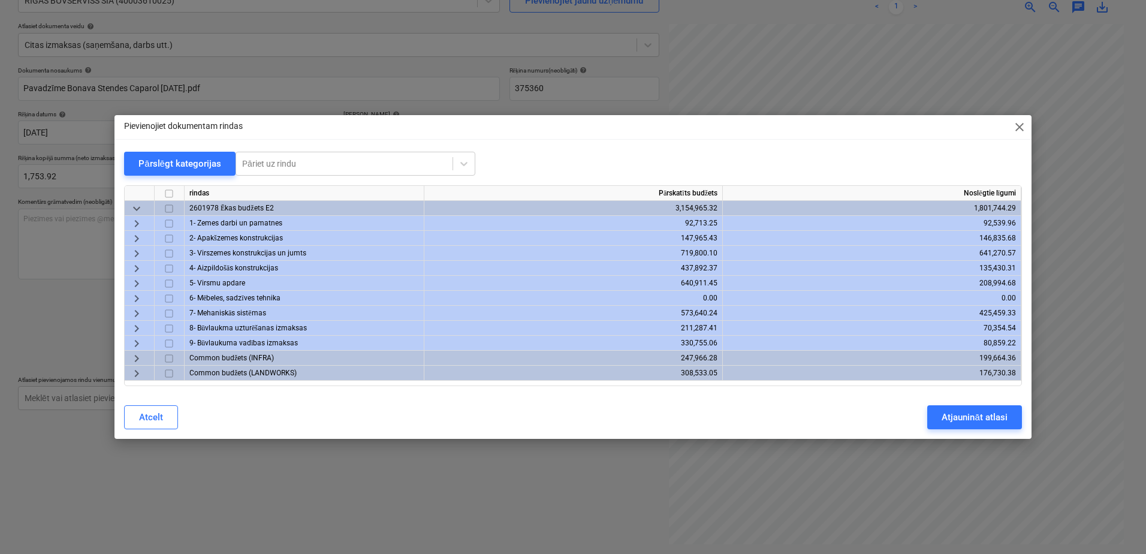
click at [134, 283] on span "keyboard_arrow_right" at bounding box center [136, 283] width 14 height 14
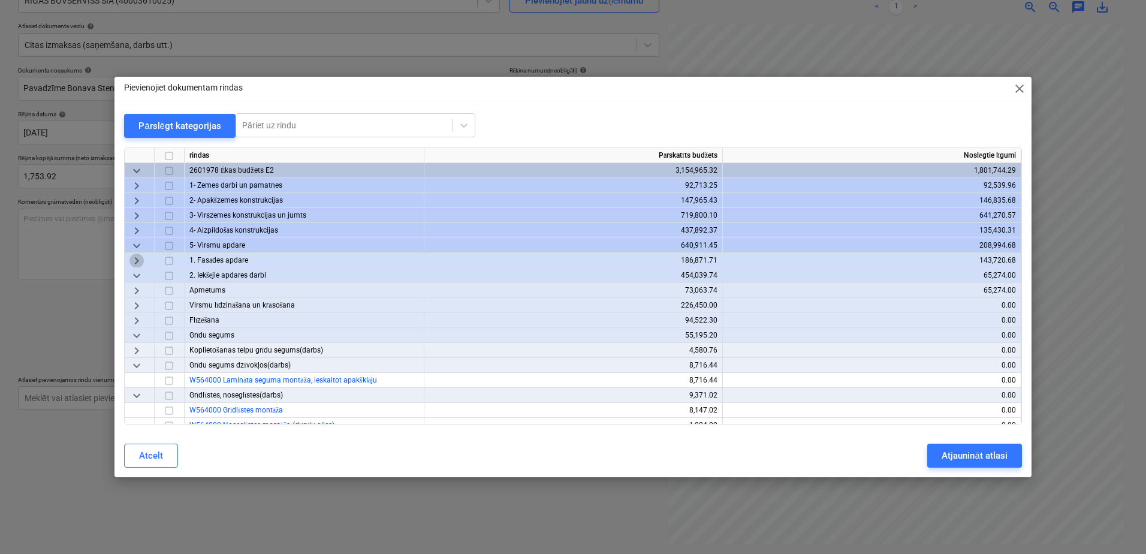
click at [131, 261] on span "keyboard_arrow_right" at bounding box center [136, 261] width 14 height 14
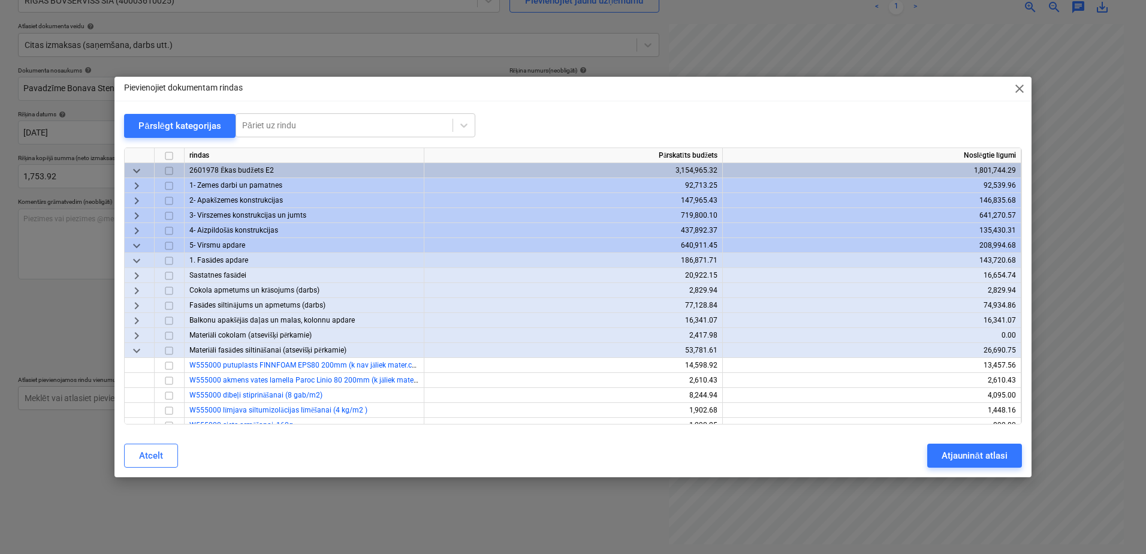
drag, startPoint x: 135, startPoint y: 298, endPoint x: 137, endPoint y: 324, distance: 25.8
click at [138, 318] on div "rindas Pārskatīts budžets Noslēgtie līgumi keyboard_arrow_down 2601978 Ēkas bud…" at bounding box center [573, 285] width 898 height 277
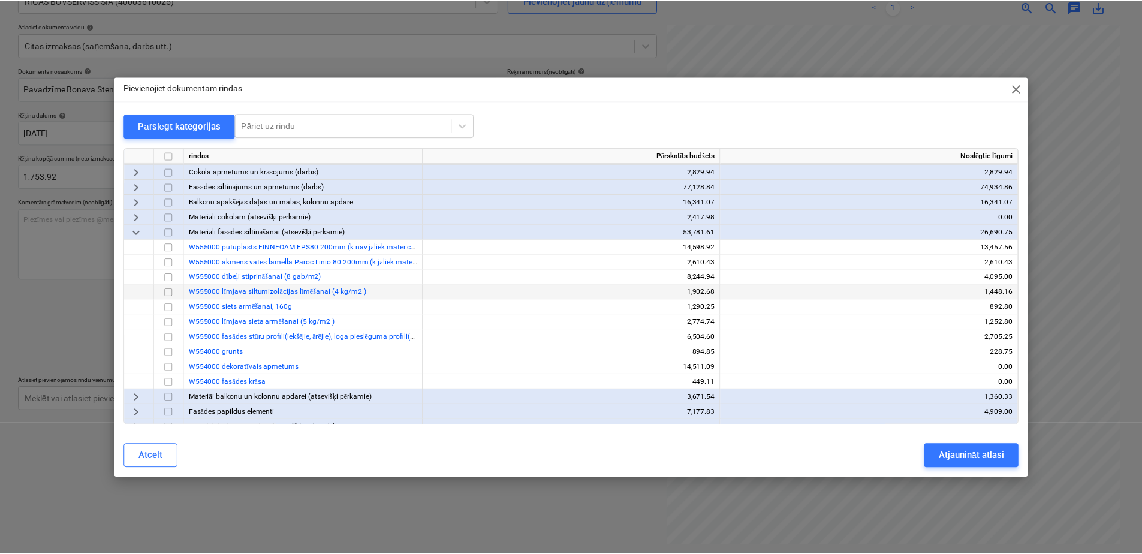
scroll to position [120, 0]
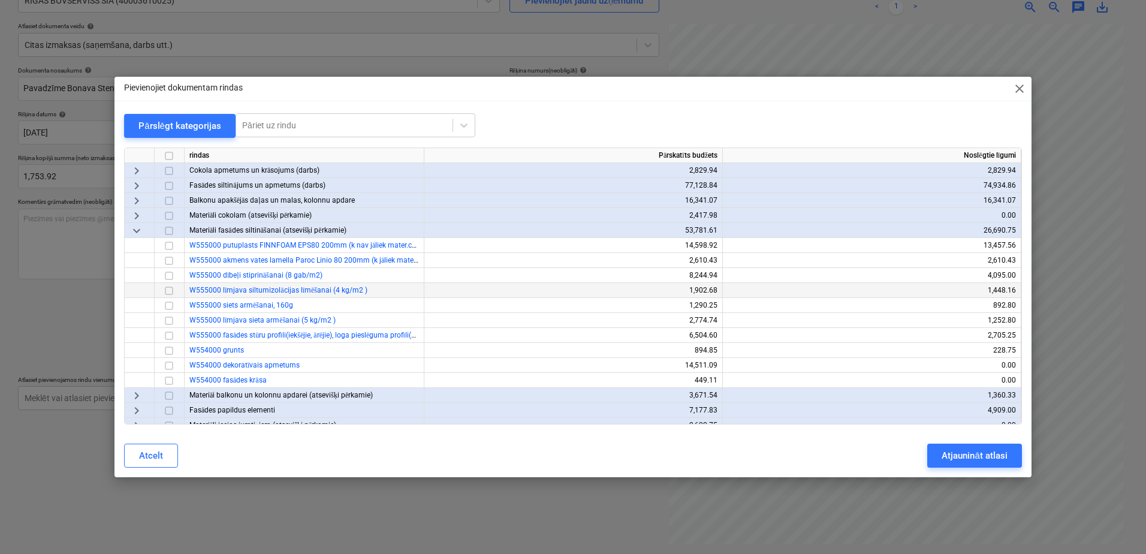
click at [168, 292] on input "checkbox" at bounding box center [169, 290] width 14 height 14
click at [170, 322] on input "checkbox" at bounding box center [169, 320] width 14 height 14
click at [969, 452] on div "Atjaunināt atlasi" at bounding box center [974, 456] width 65 height 16
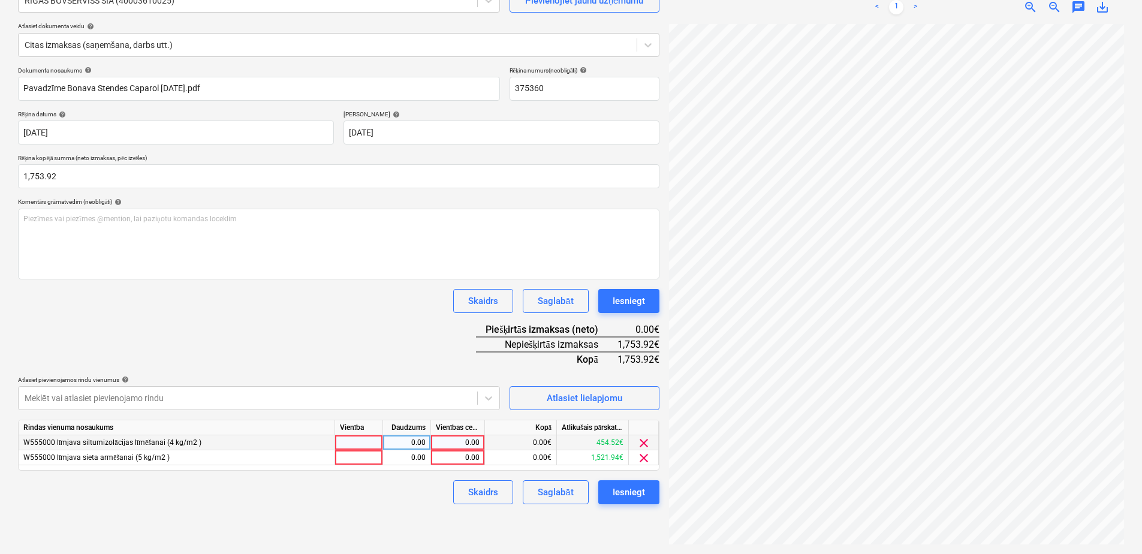
click at [438, 439] on div "0.00" at bounding box center [458, 442] width 44 height 15
type input "454.52"
click at [454, 457] on div "0.00" at bounding box center [458, 457] width 44 height 15
type input "1299.40"
click at [271, 486] on div "Skaidrs Saglabāt Iesniegt" at bounding box center [338, 492] width 641 height 24
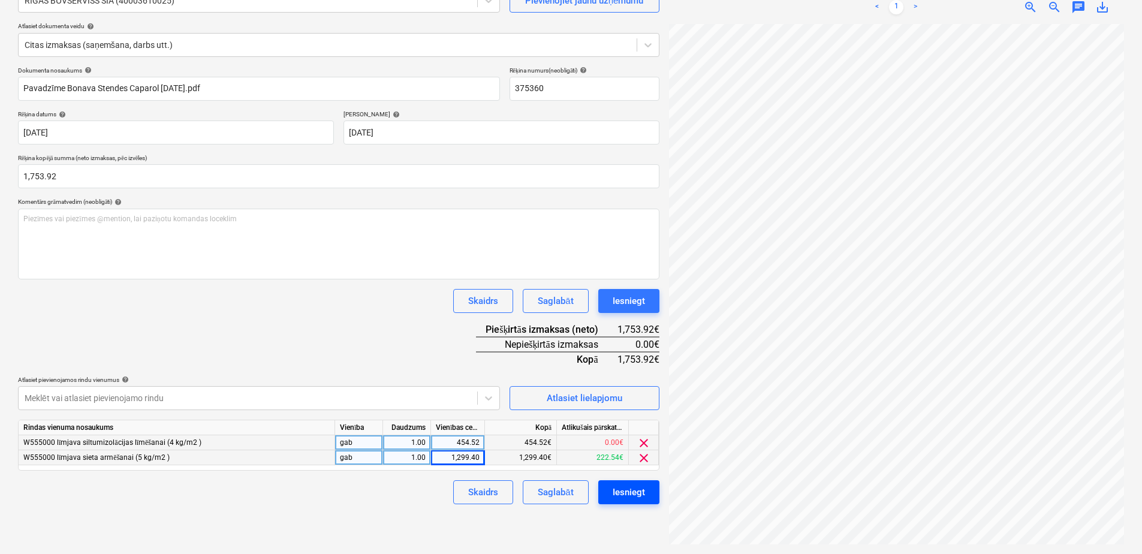
click at [634, 496] on div "Iesniegt" at bounding box center [629, 492] width 32 height 16
